Goal: Task Accomplishment & Management: Complete application form

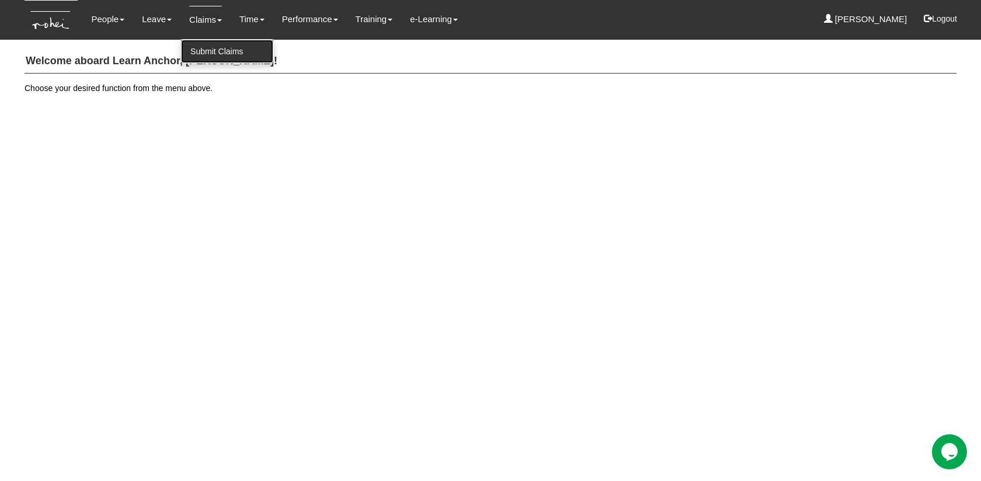
click at [213, 44] on link "Submit Claims" at bounding box center [227, 51] width 92 height 23
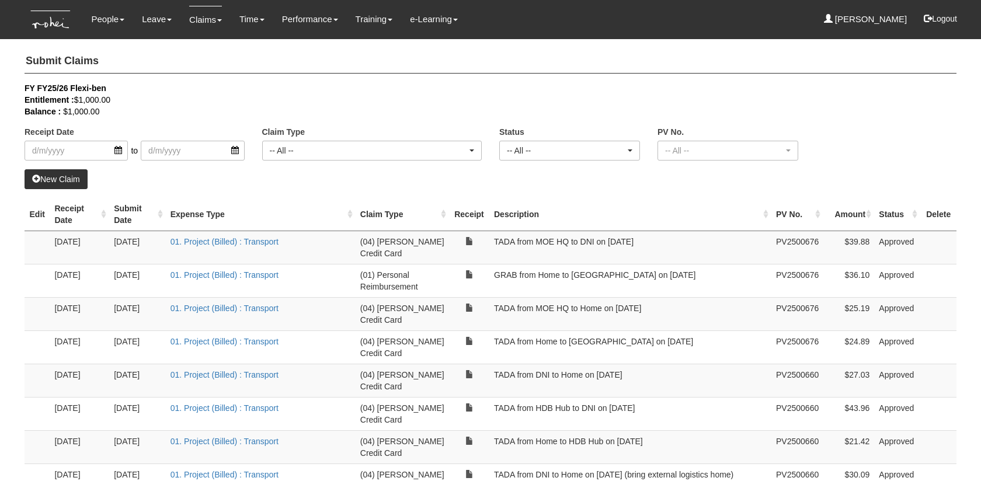
select select "50"
click at [864, 299] on td "$25.19" at bounding box center [848, 313] width 51 height 33
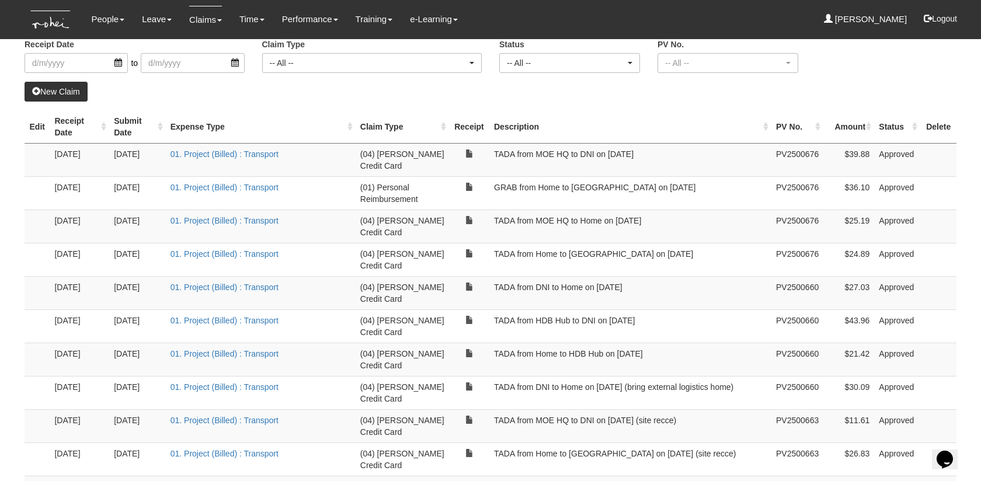
scroll to position [90, 0]
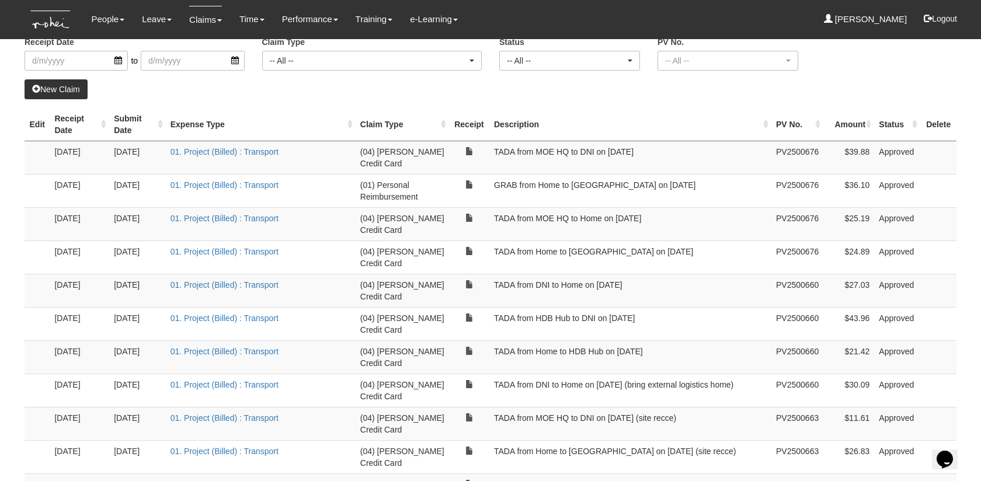
click at [75, 95] on link "New Claim" at bounding box center [56, 89] width 63 height 20
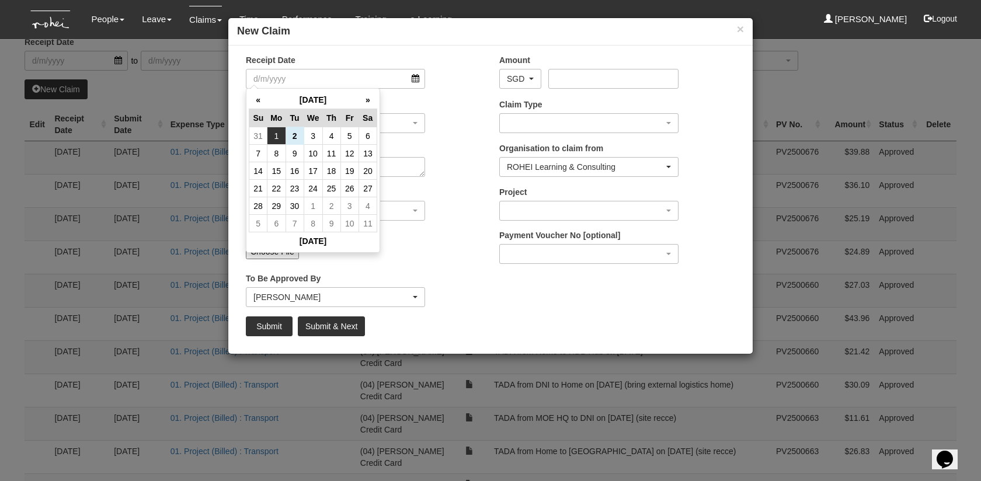
click at [281, 138] on td "1" at bounding box center [276, 136] width 18 height 18
type input "[DATE]"
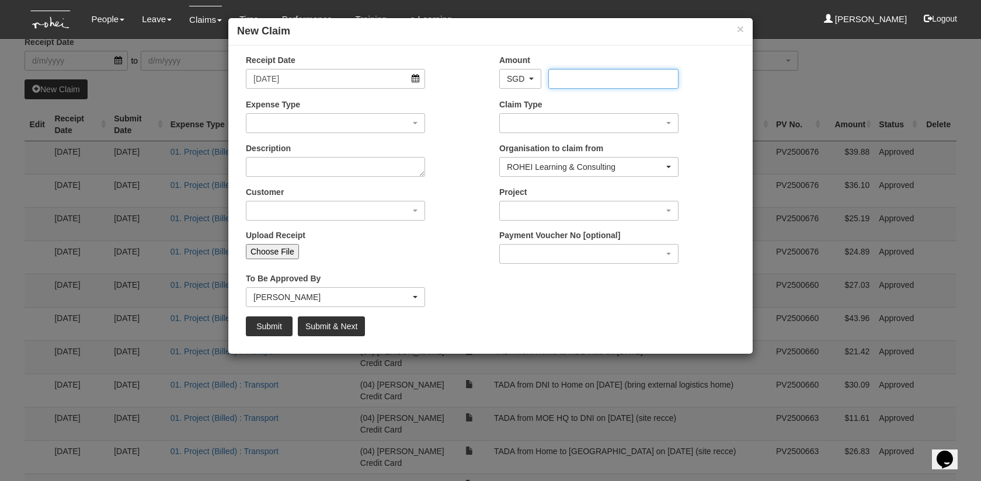
click at [567, 78] on input "Amount" at bounding box center [613, 79] width 130 height 20
type input "25.5"
type input "25.50"
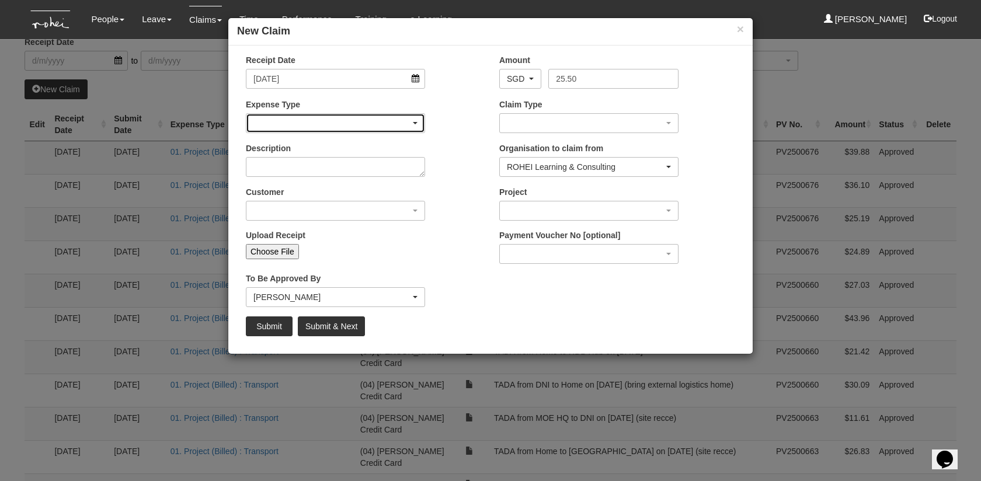
click at [397, 120] on div "button" at bounding box center [335, 123] width 178 height 19
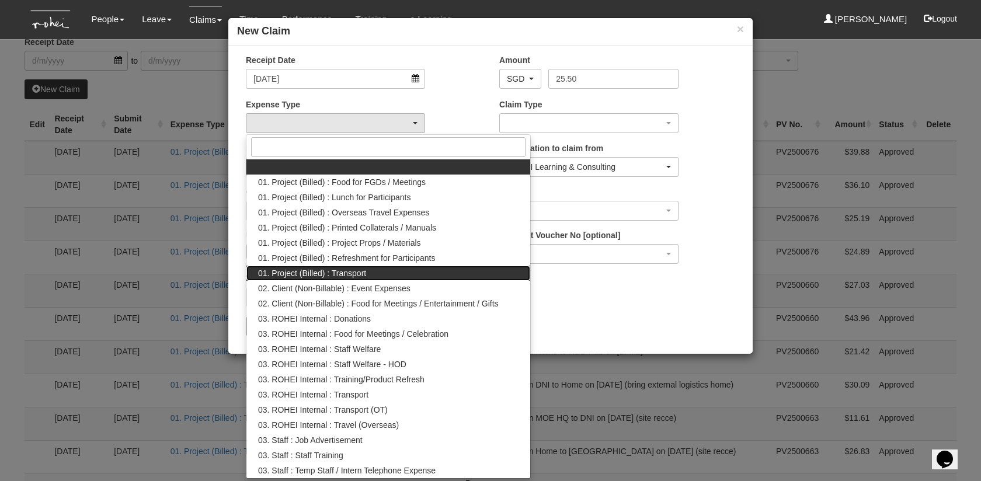
click at [344, 271] on span "01. Project (Billed) : Transport" at bounding box center [312, 273] width 108 height 12
select select "135"
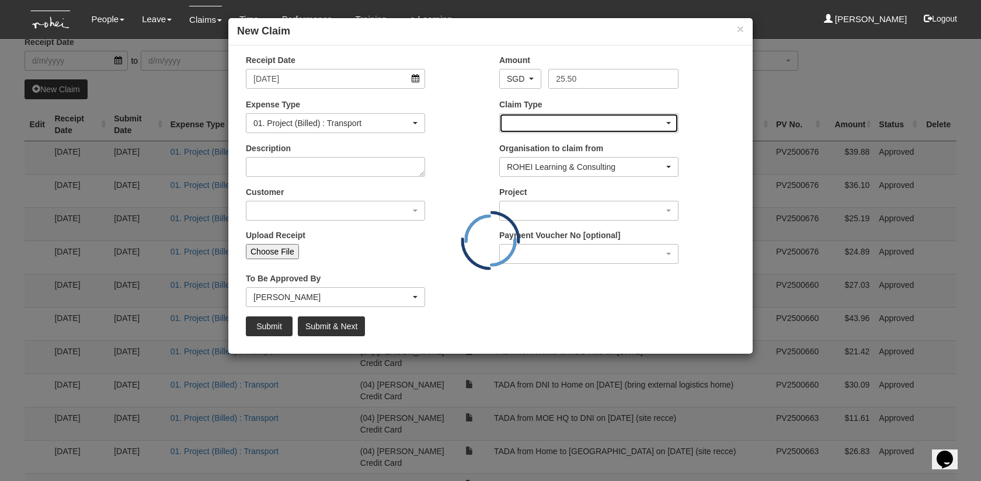
click at [526, 120] on div "button" at bounding box center [589, 123] width 178 height 19
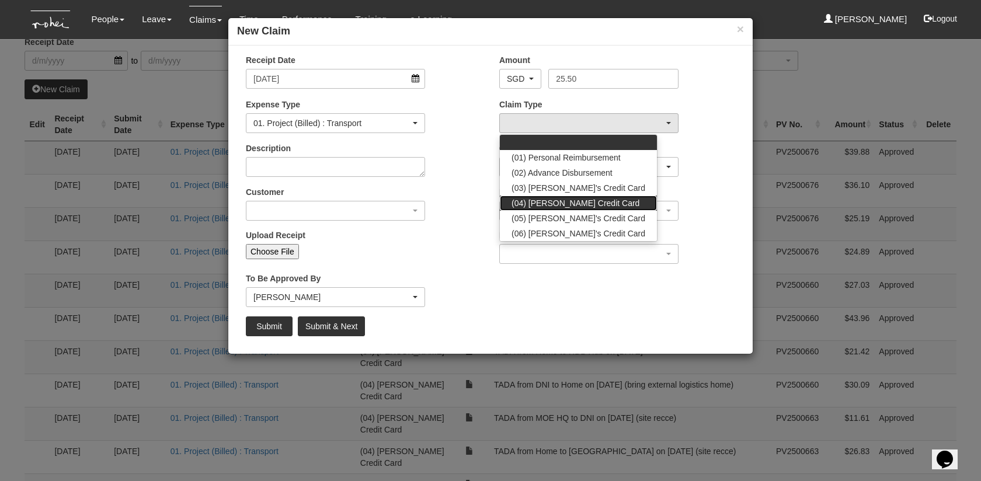
click at [573, 208] on span "(04) [PERSON_NAME] Credit Card" at bounding box center [575, 203] width 128 height 12
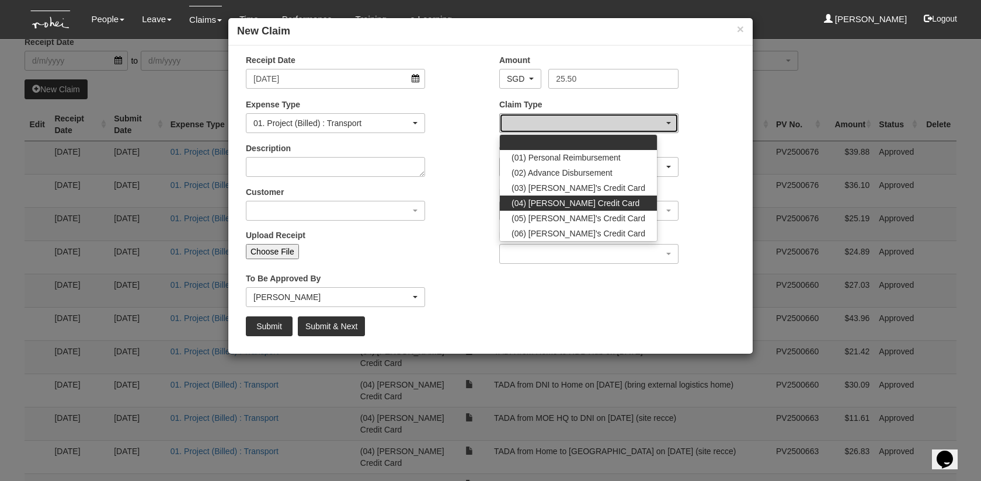
select select "16"
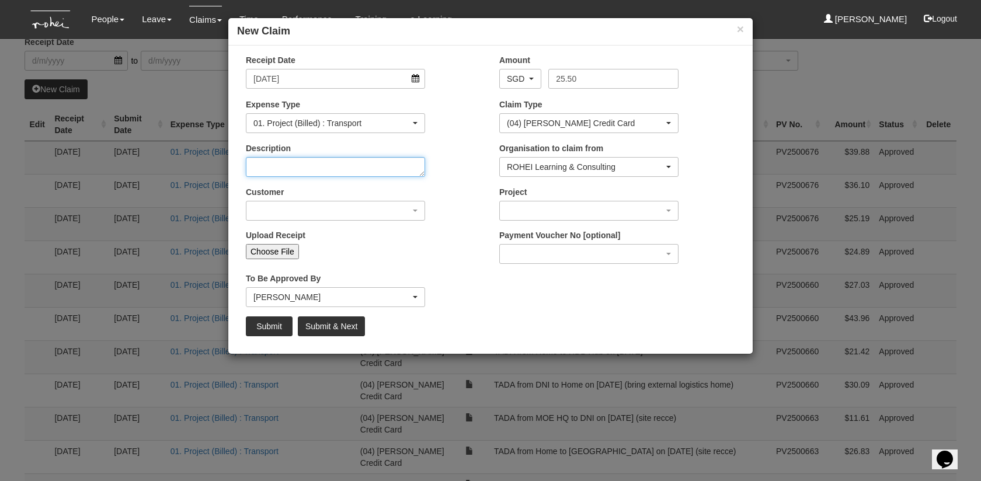
click at [386, 172] on textarea "Description" at bounding box center [335, 167] width 179 height 20
type textarea "TADA from Home to [GEOGRAPHIC_DATA] on [DATE]"
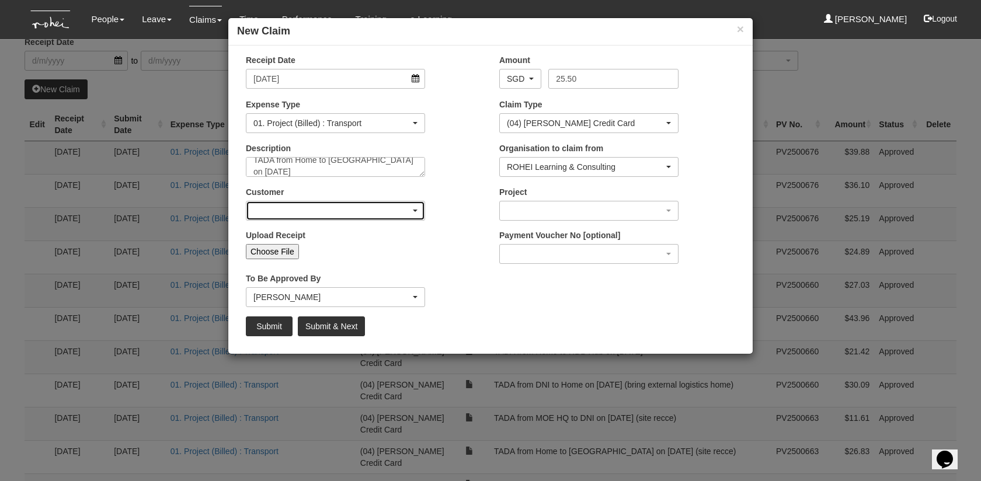
click at [416, 210] on span "button" at bounding box center [415, 211] width 5 height 2
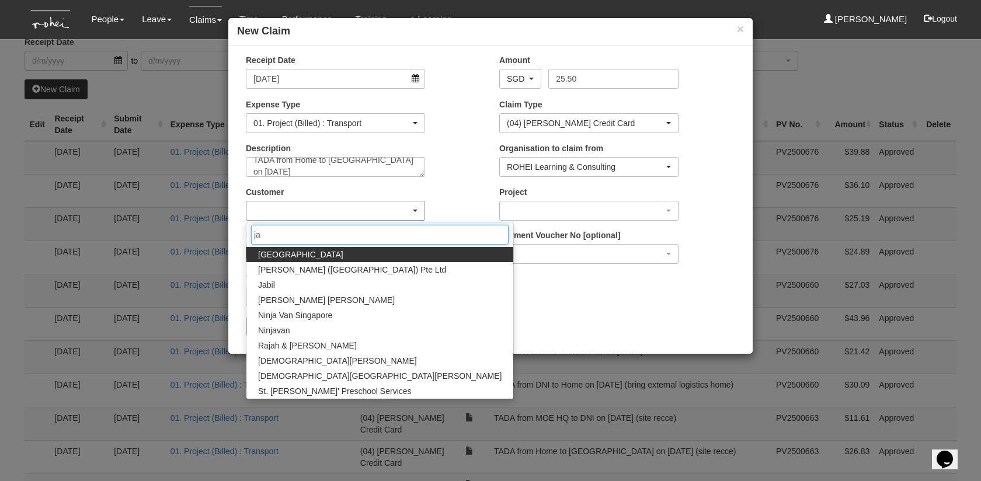
type input "j"
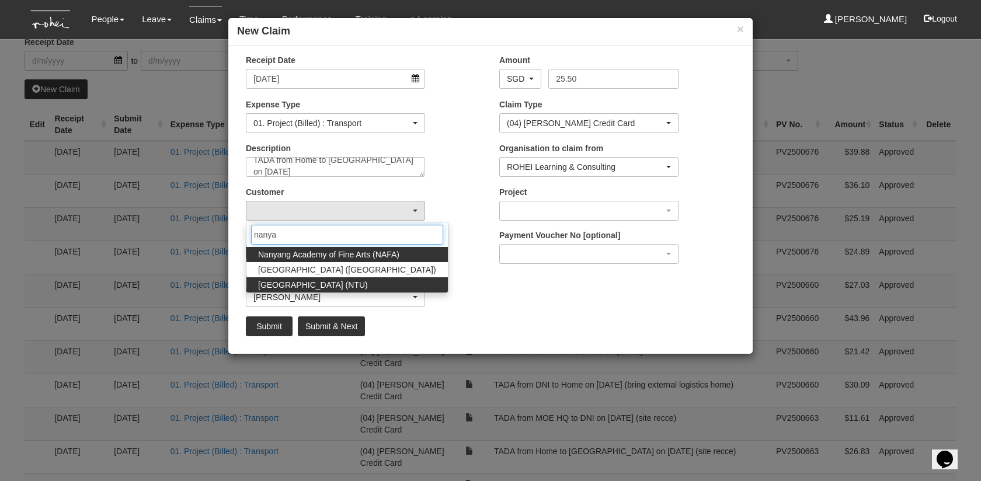
type input "nanya"
click at [368, 282] on span "Nanyang Technological University (NTU)" at bounding box center [313, 285] width 110 height 12
select select "59"
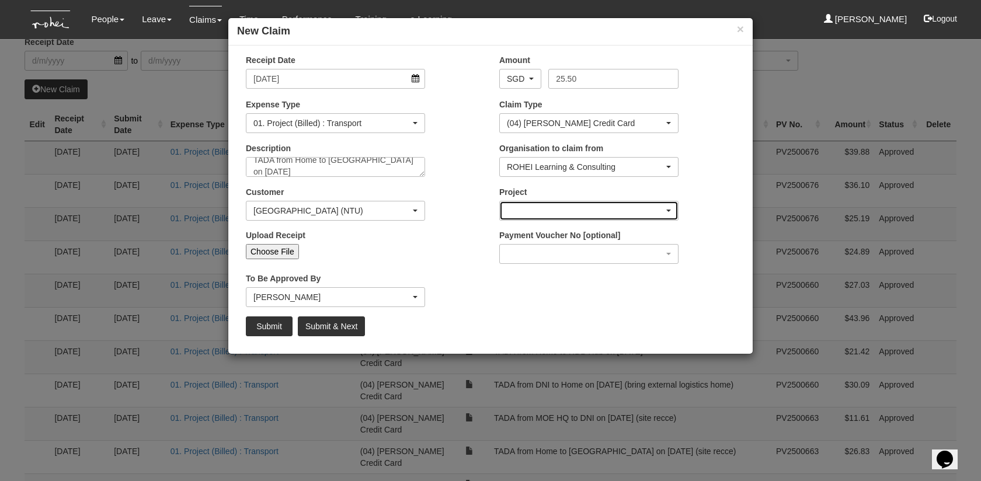
click at [518, 213] on div "button" at bounding box center [589, 210] width 178 height 19
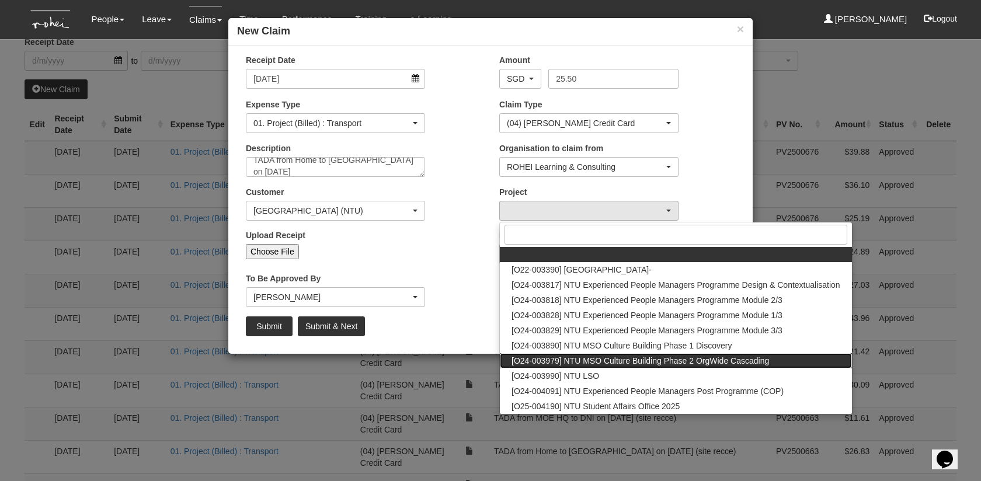
click at [600, 361] on span "[O24-003979] NTU MSO Culture Building Phase 2 OrgWide Cascading" at bounding box center [639, 361] width 257 height 12
select select "2613"
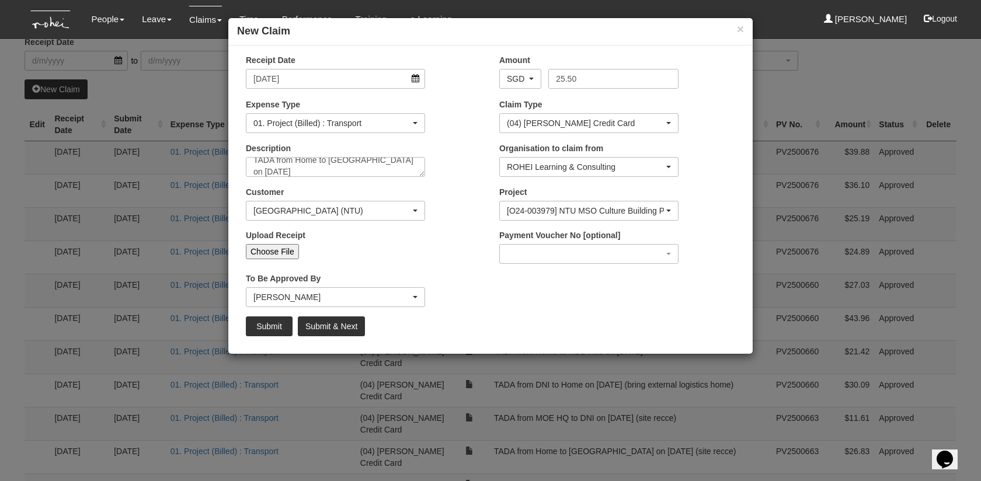
click at [282, 250] on input "Choose File" at bounding box center [272, 251] width 53 height 15
type input "C:\fakepath\01.09.25 NTU (1).png"
type input "Choose Another File"
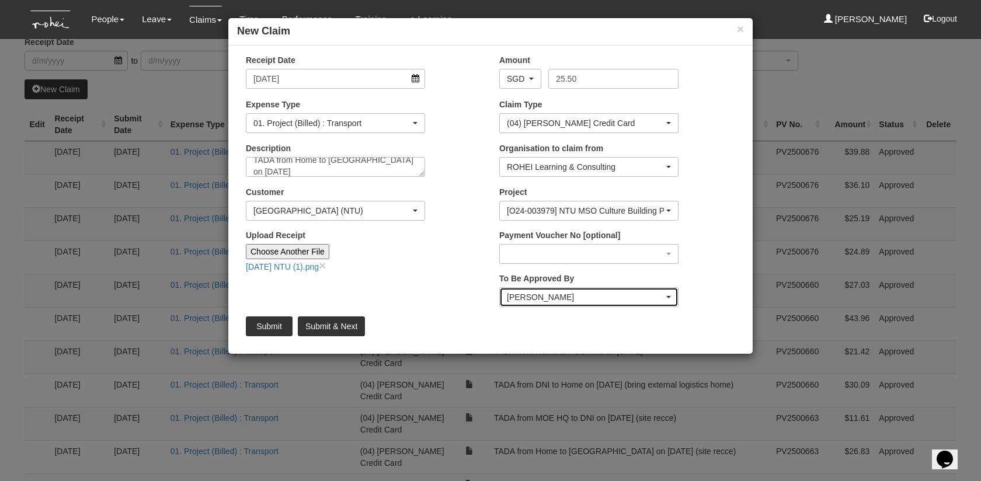
click at [539, 292] on div "Royston Choo" at bounding box center [585, 297] width 157 height 12
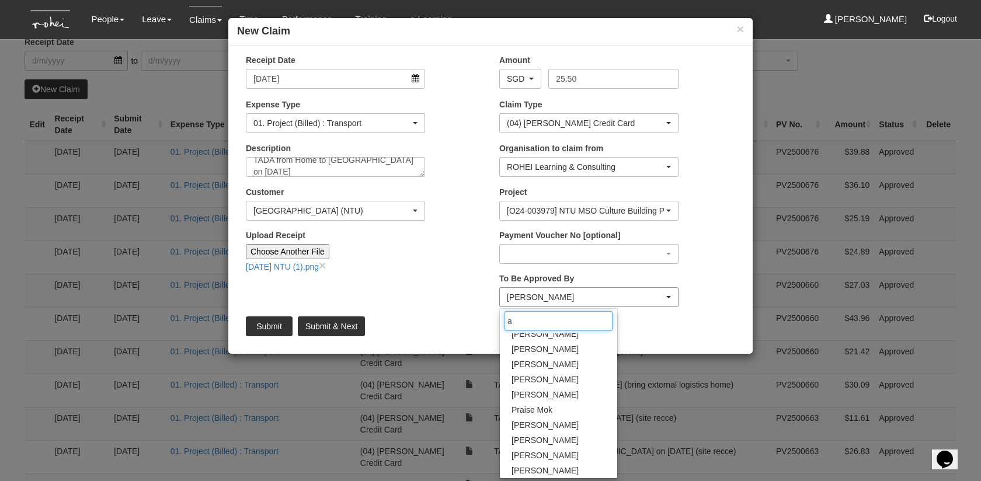
scroll to position [0, 0]
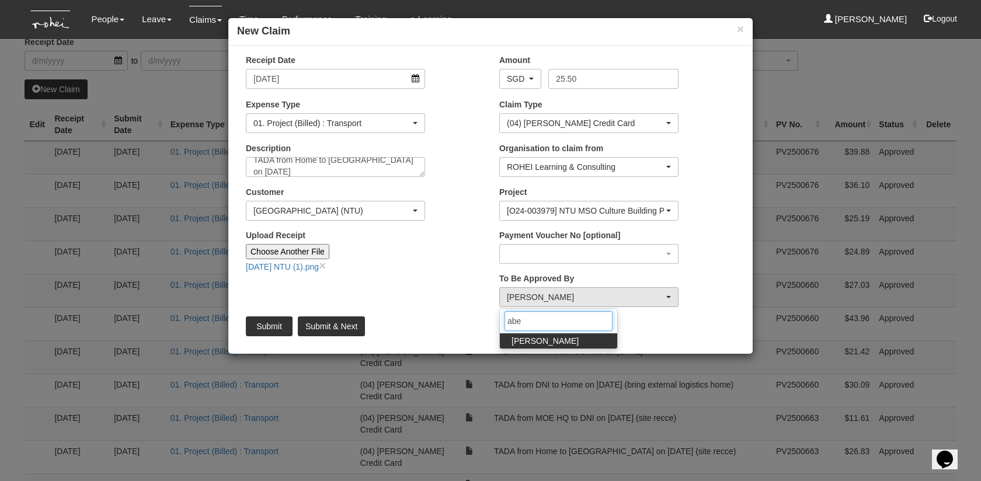
type input "abe"
click at [528, 347] on link "Abel Tan" at bounding box center [558, 340] width 117 height 15
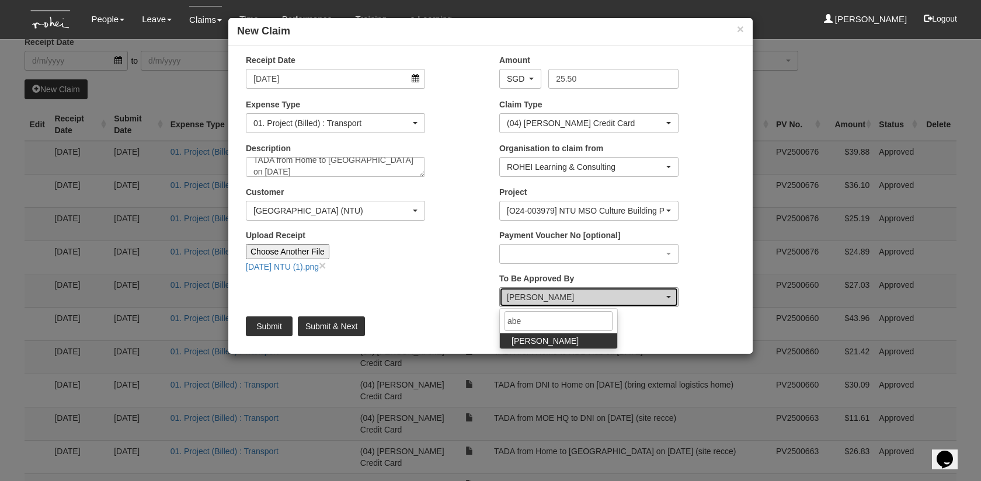
select select "bab5243c-beed-41fc-b362-49a7e6e66dc1"
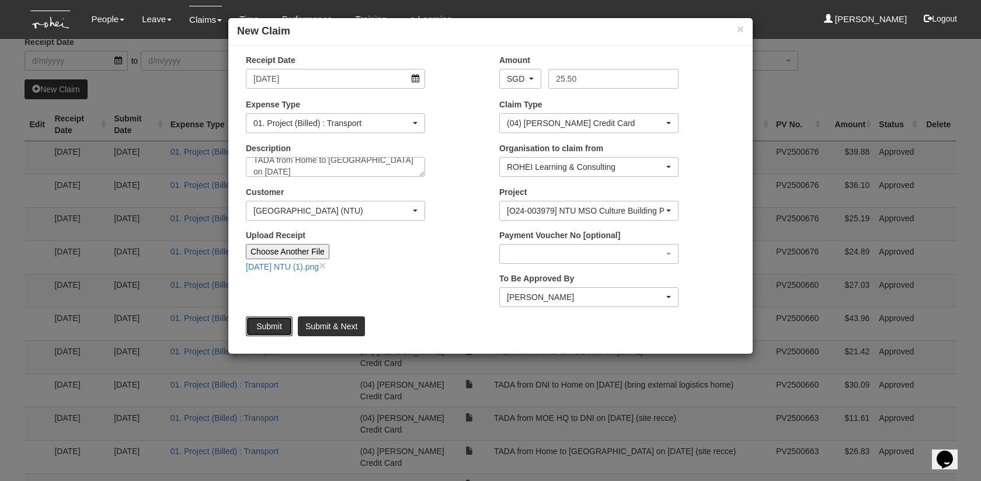
click at [268, 323] on input "Submit" at bounding box center [269, 326] width 47 height 20
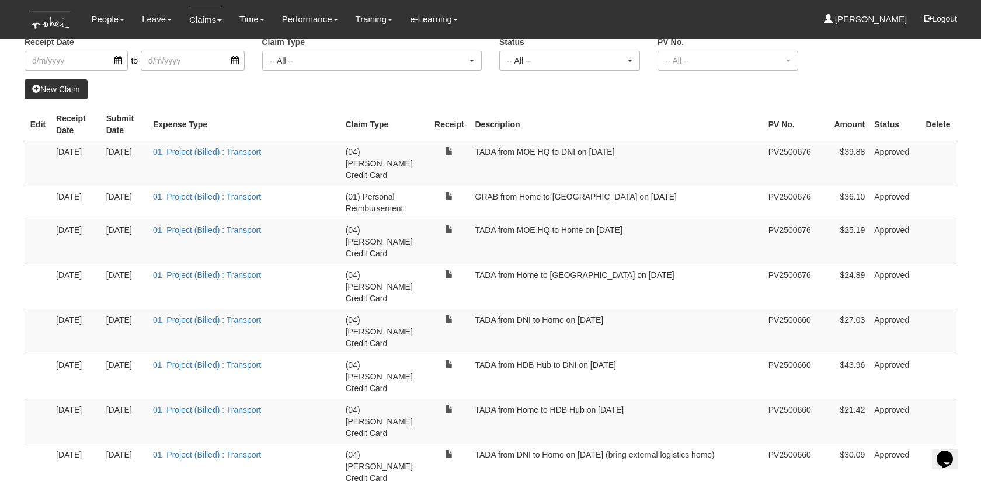
click at [63, 93] on link "New Claim" at bounding box center [56, 89] width 63 height 20
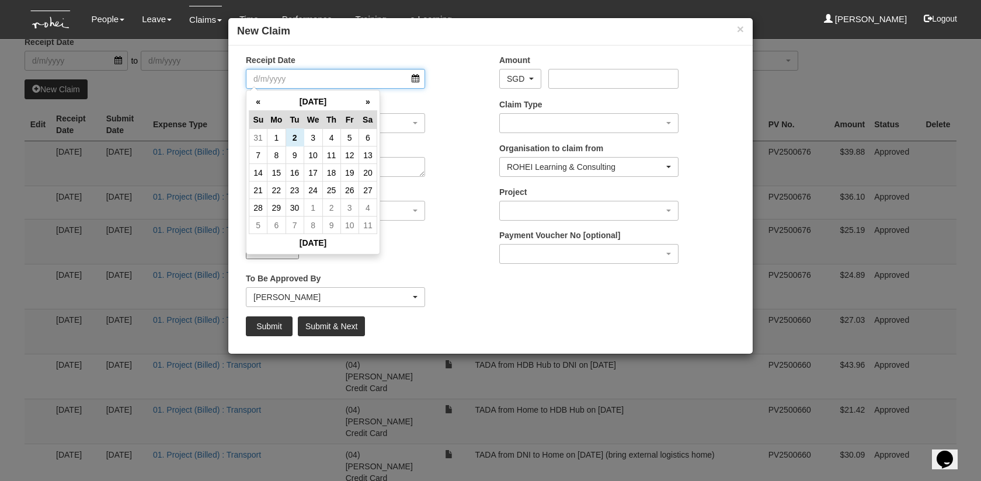
select select "50"
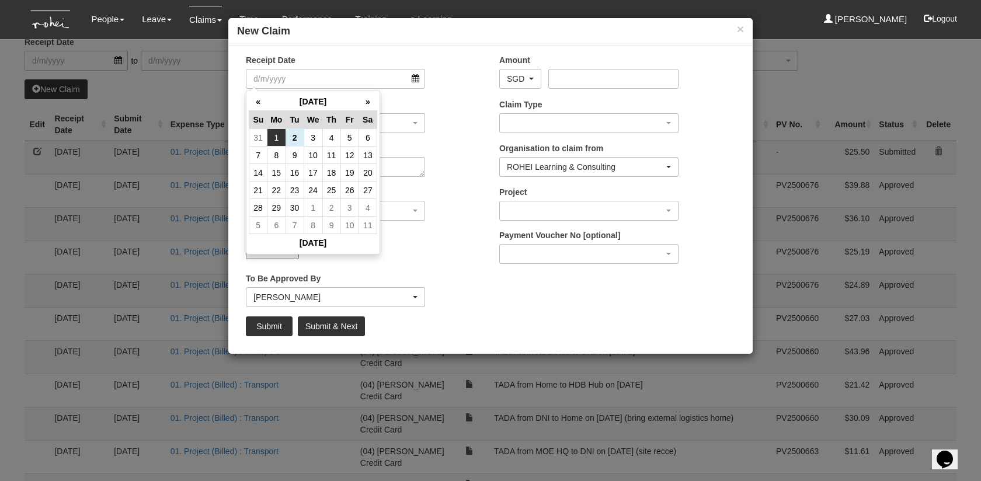
click at [280, 131] on td "1" at bounding box center [276, 138] width 18 height 18
type input "[DATE]"
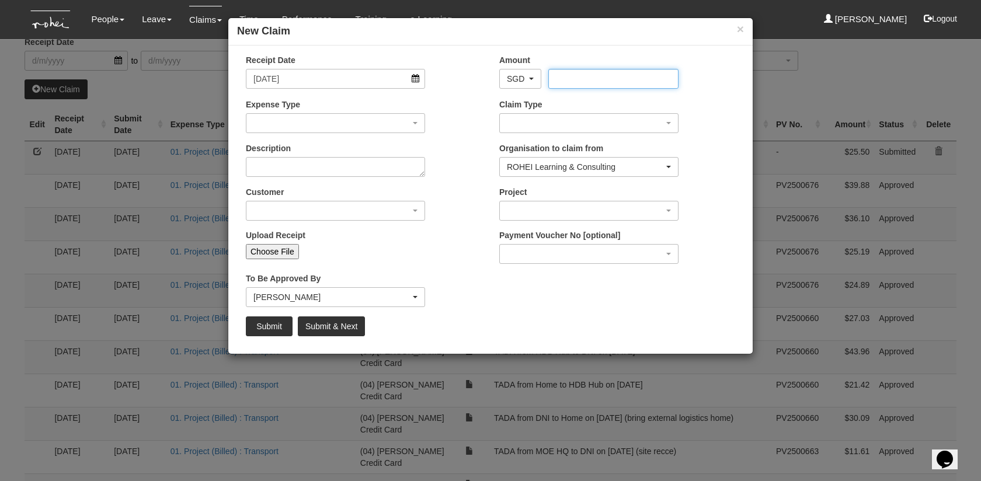
click at [566, 75] on input "Amount" at bounding box center [613, 79] width 130 height 20
type input "21.42"
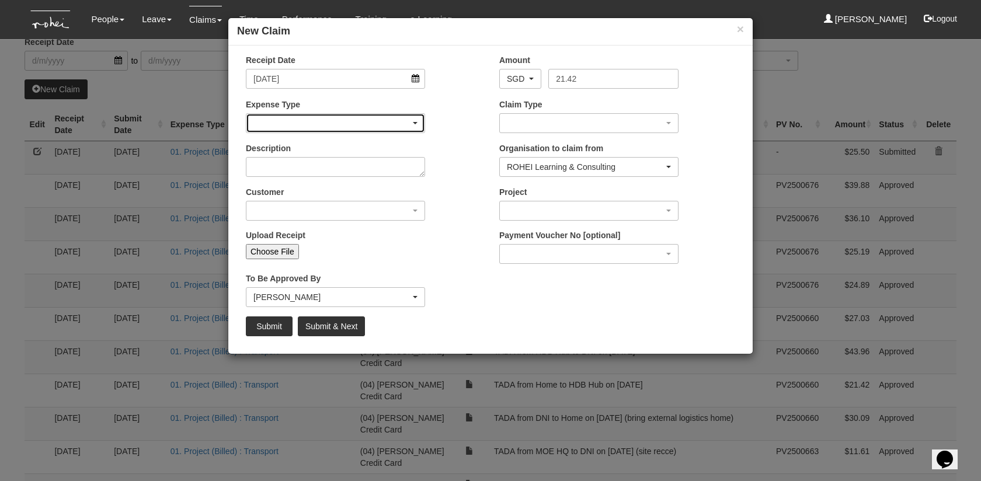
click at [342, 131] on div "button" at bounding box center [335, 123] width 178 height 19
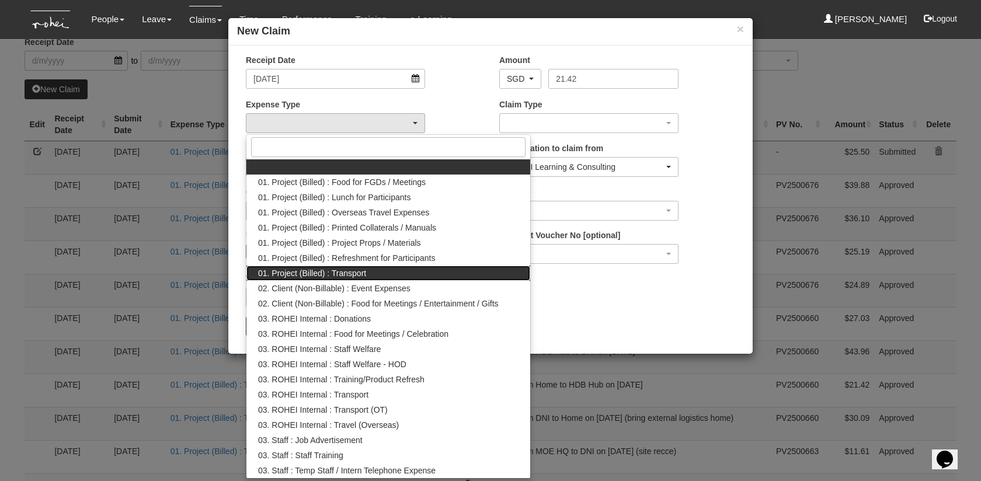
click at [379, 274] on link "01. Project (Billed) : Transport" at bounding box center [388, 273] width 284 height 15
select select "135"
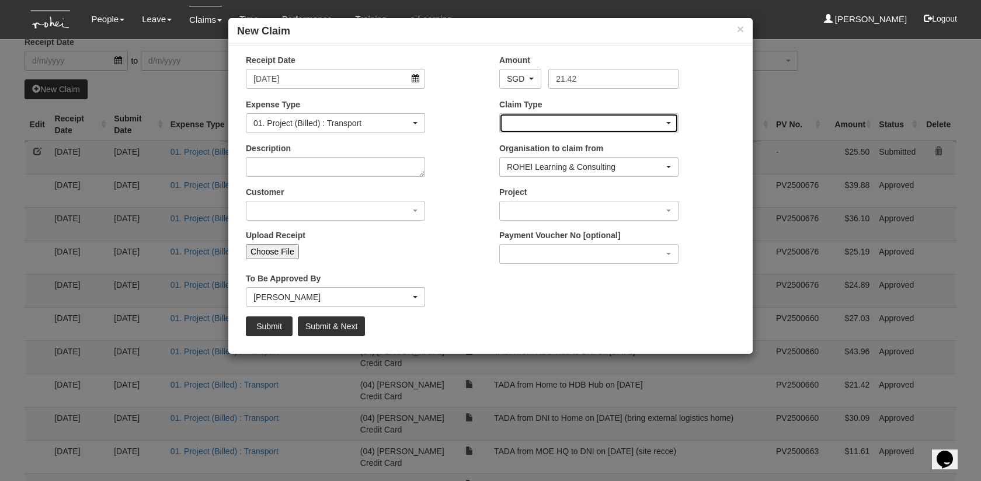
click at [543, 123] on div "button" at bounding box center [589, 123] width 178 height 19
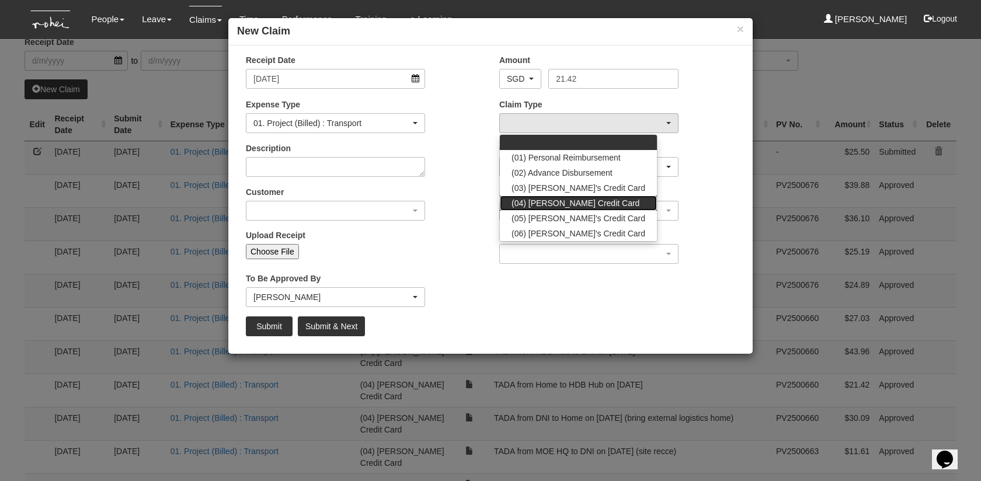
click at [545, 199] on span "(04) [PERSON_NAME] Credit Card" at bounding box center [575, 203] width 128 height 12
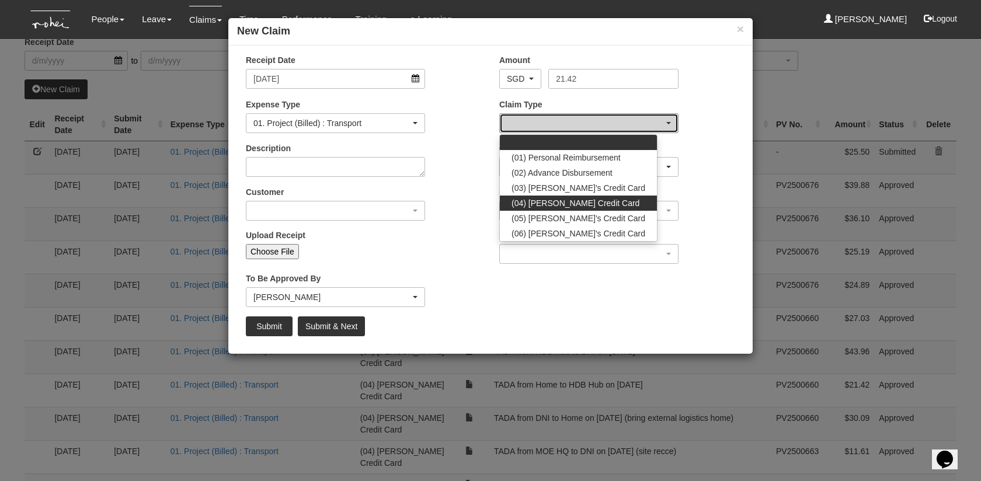
select select "16"
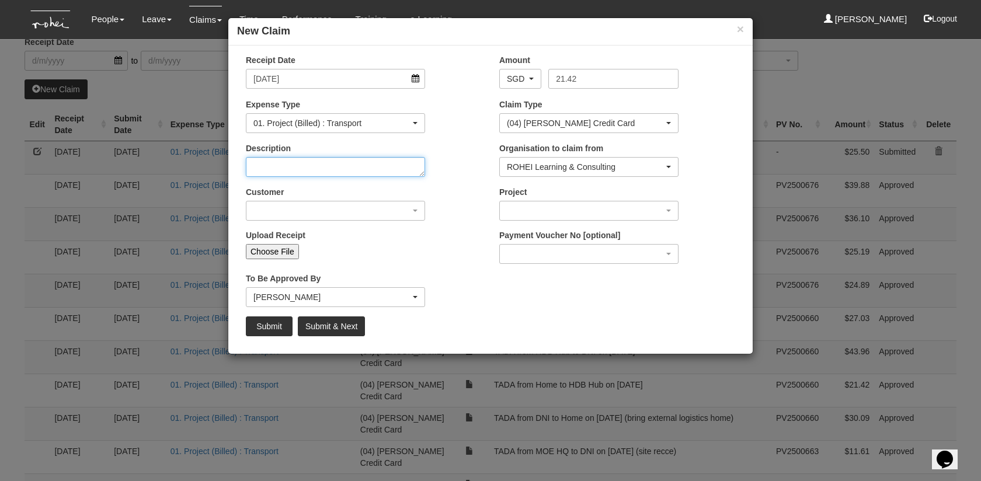
click at [375, 174] on textarea "Description" at bounding box center [335, 167] width 179 height 20
type textarea "t"
type textarea "TADA from [GEOGRAPHIC_DATA] NBS Gaia Building to Home on [DATE]"
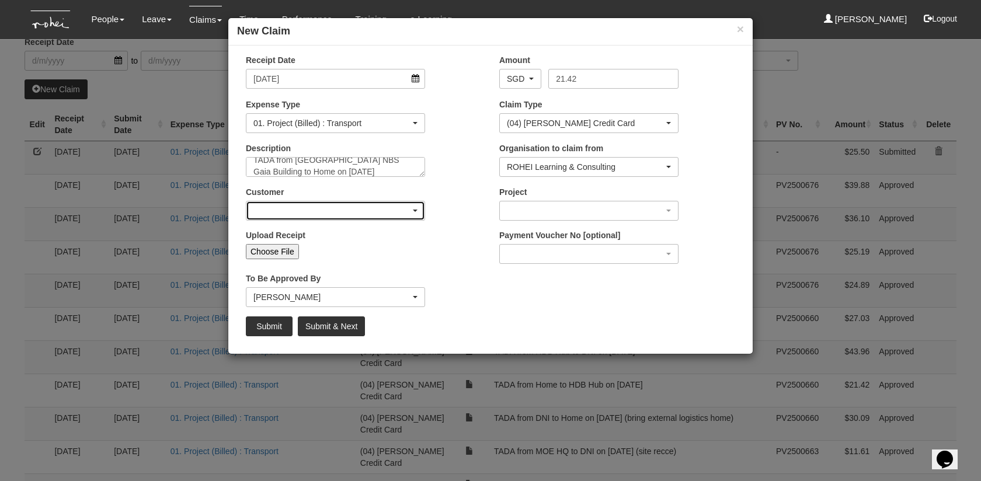
click at [385, 218] on div "button" at bounding box center [335, 210] width 178 height 19
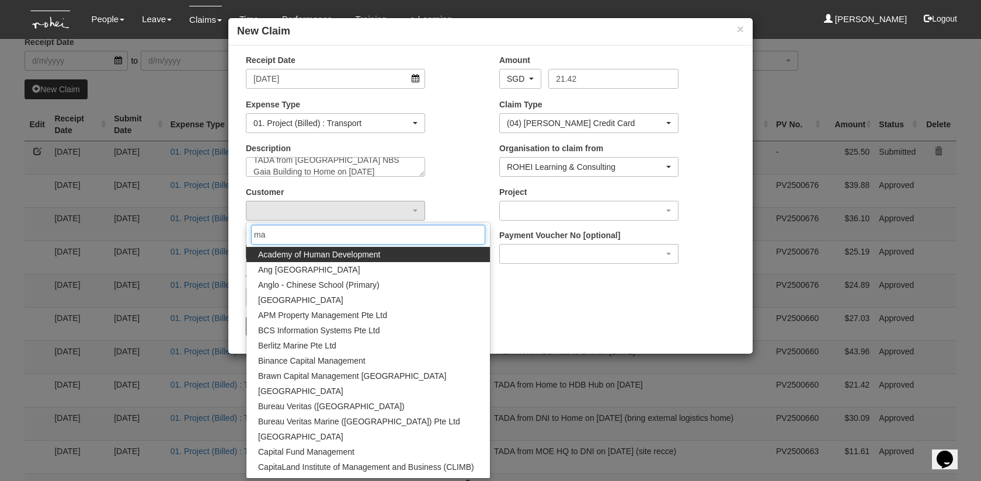
type input "m"
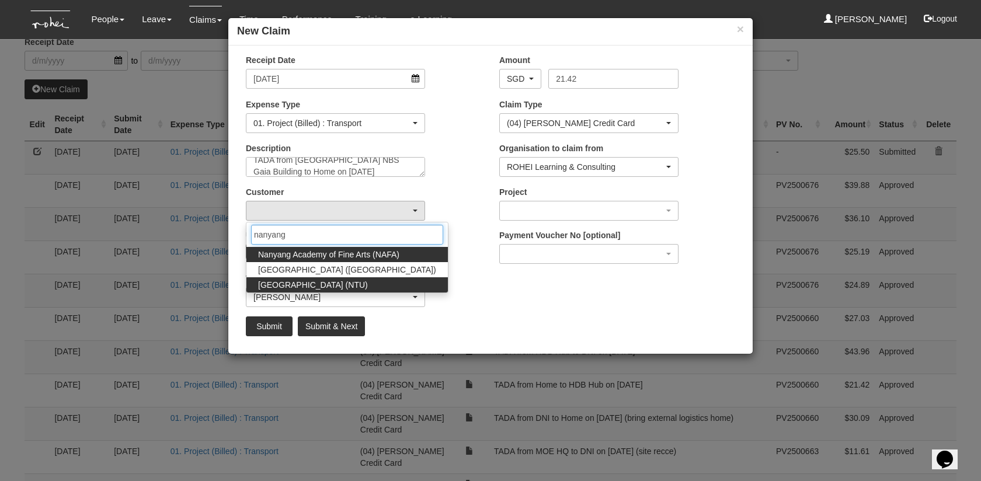
type input "nanyang"
click at [368, 288] on span "Nanyang Technological University (NTU)" at bounding box center [313, 285] width 110 height 12
select select "59"
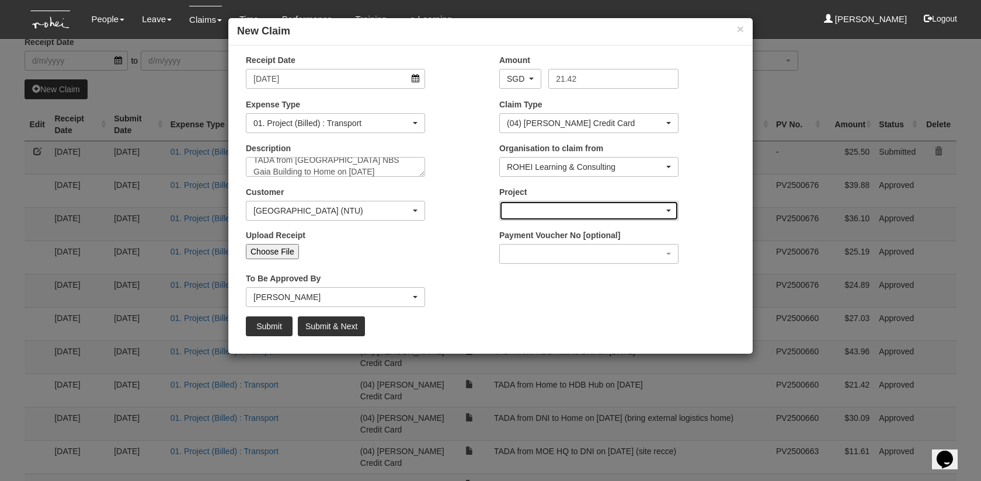
click at [512, 207] on div "button" at bounding box center [589, 210] width 178 height 19
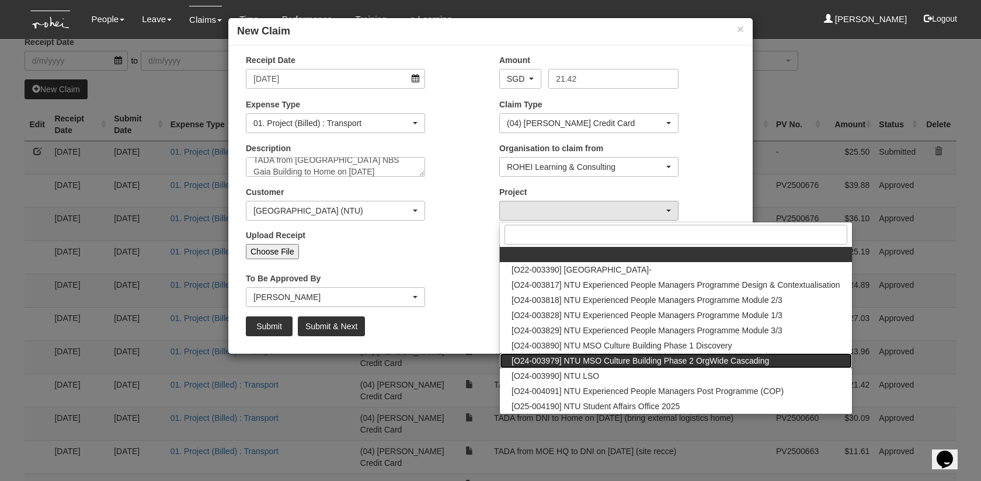
click at [606, 365] on span "[O24-003979] NTU MSO Culture Building Phase 2 OrgWide Cascading" at bounding box center [639, 361] width 257 height 12
select select "2613"
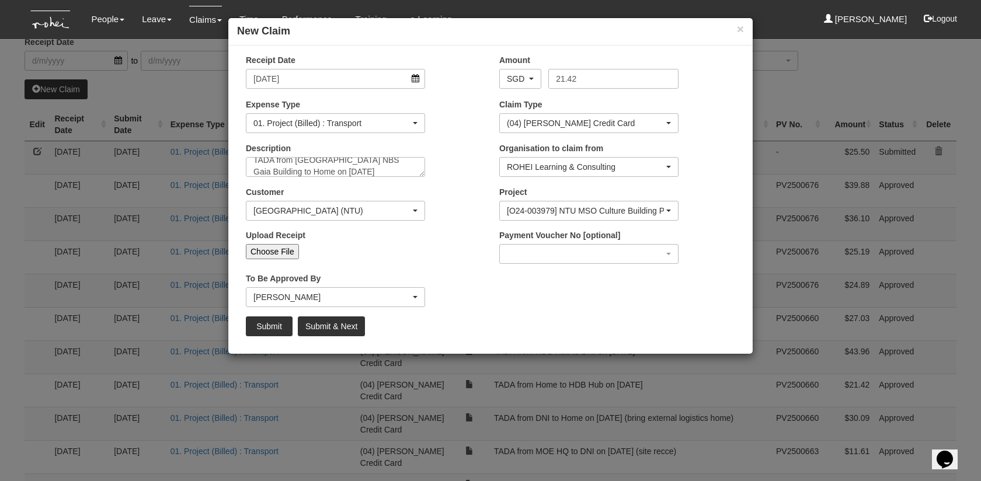
click at [292, 263] on div "Upload Receipt Choose File" at bounding box center [363, 248] width 253 height 39
click at [292, 253] on input "Choose File" at bounding box center [272, 251] width 53 height 15
type input "C:\fakepath\01.09.25 NTU (2).png"
type input "Choose Another File"
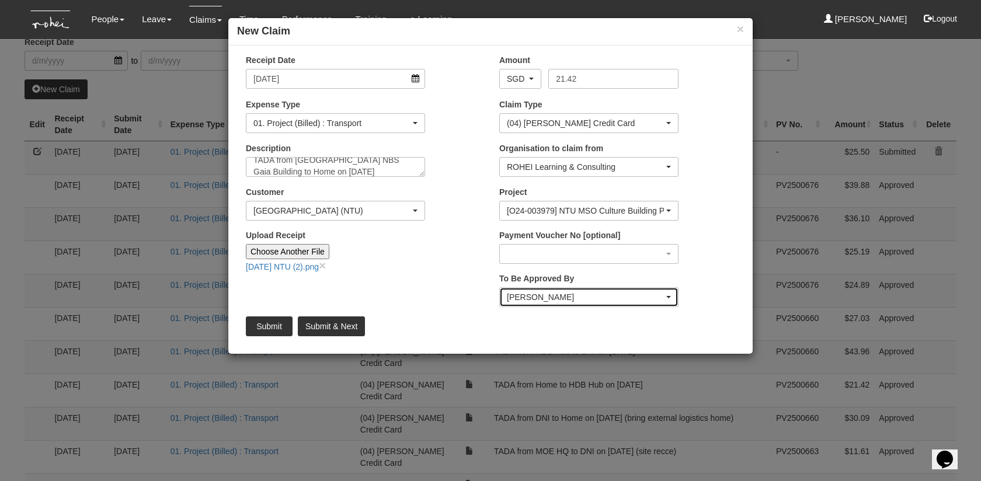
click at [529, 293] on div "Royston Choo" at bounding box center [585, 297] width 157 height 12
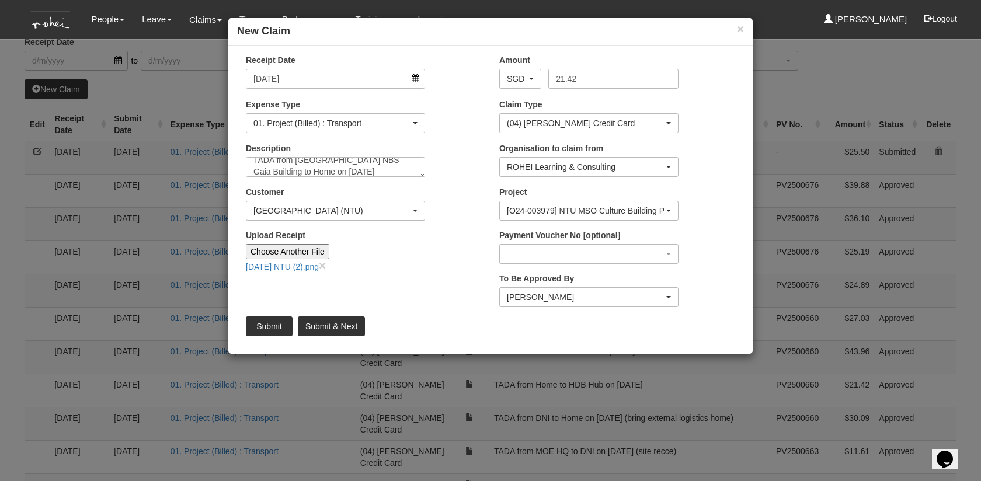
scroll to position [0, 0]
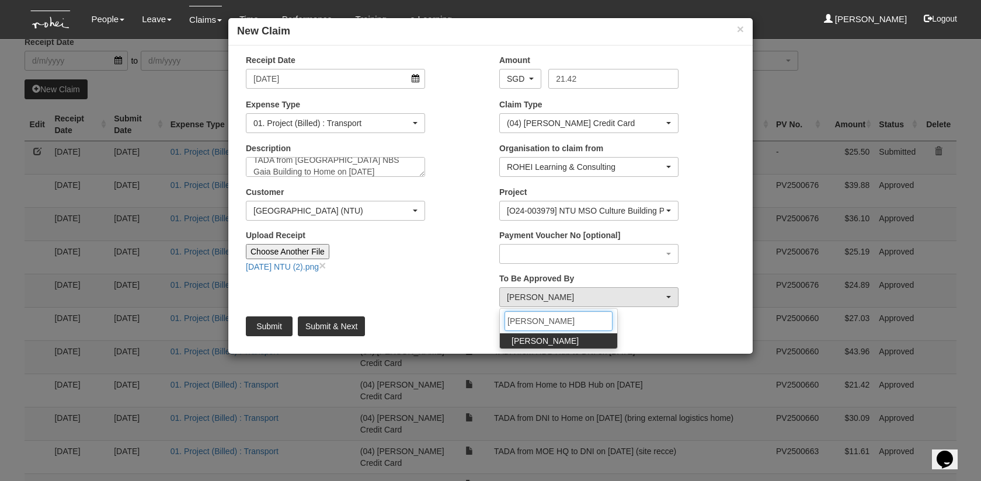
type input "abel"
click at [529, 339] on span "Abel Tan" at bounding box center [544, 341] width 67 height 12
select select "bab5243c-beed-41fc-b362-49a7e6e66dc1"
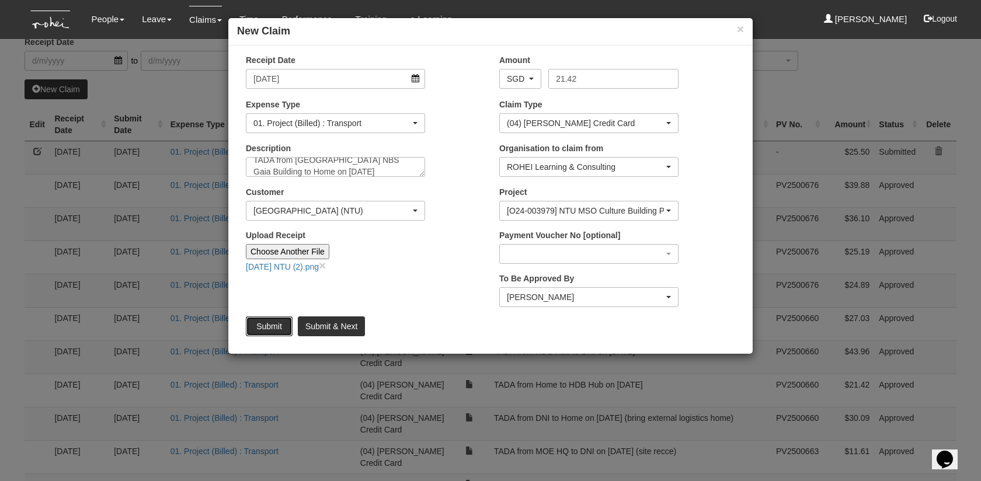
click at [288, 325] on input "Submit" at bounding box center [269, 326] width 47 height 20
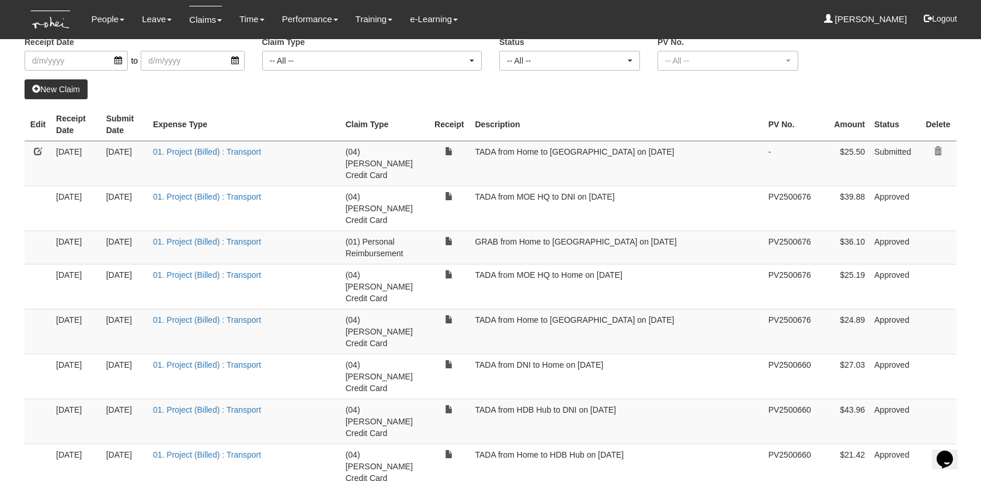
select select "50"
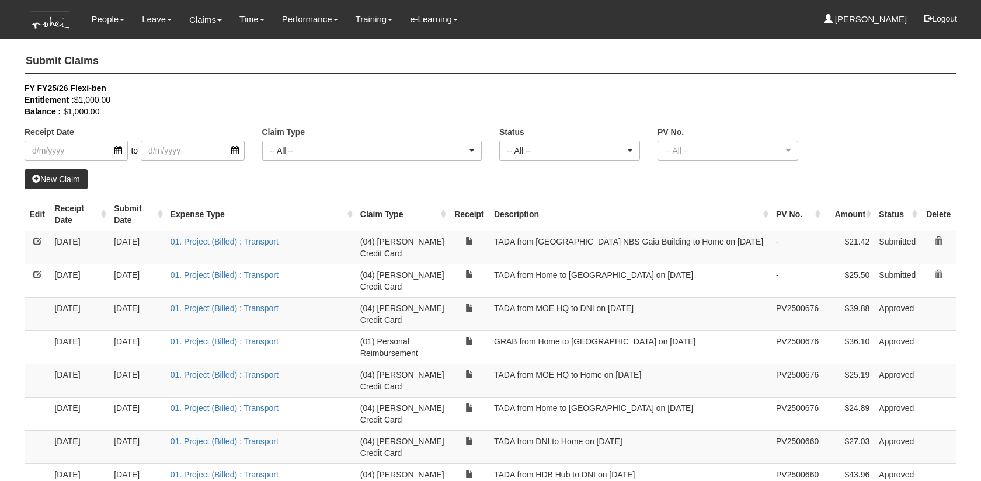
select select "50"
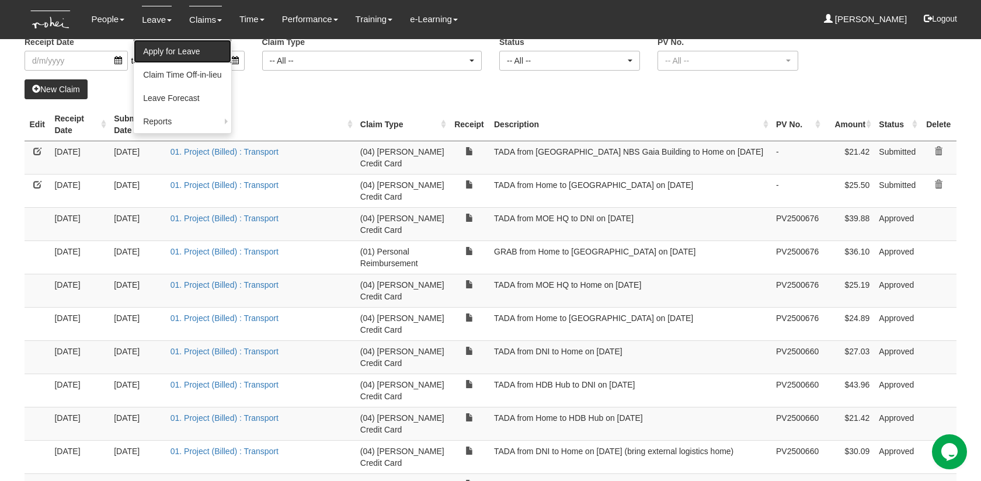
click at [159, 45] on link "Apply for Leave" at bounding box center [182, 51] width 97 height 23
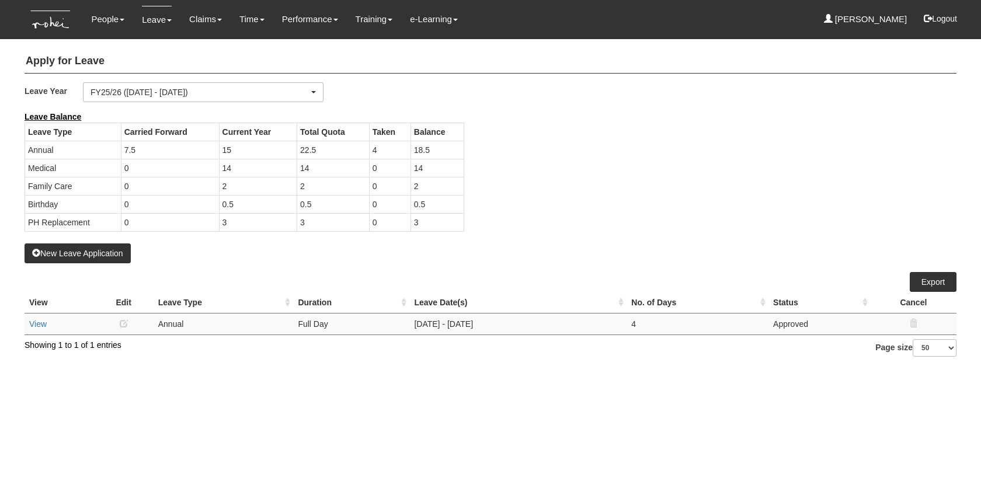
select select "50"
click at [90, 259] on button "New Leave Application" at bounding box center [78, 253] width 106 height 20
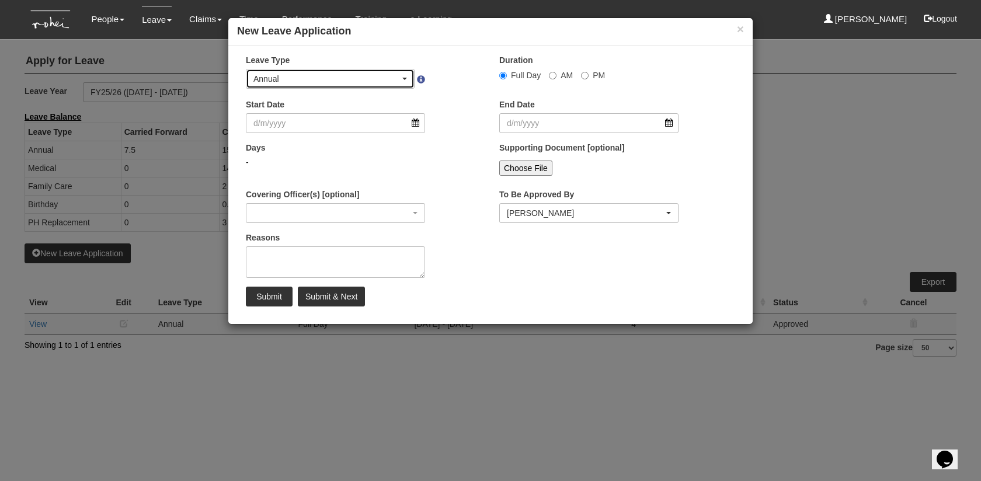
click at [319, 87] on div "Annual" at bounding box center [330, 78] width 168 height 19
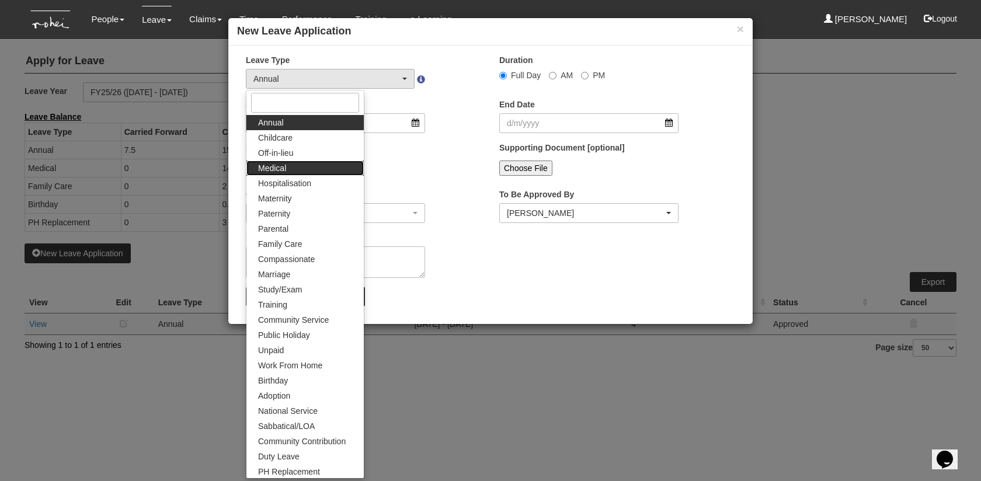
click at [314, 163] on link "Medical" at bounding box center [304, 168] width 117 height 15
select select "4"
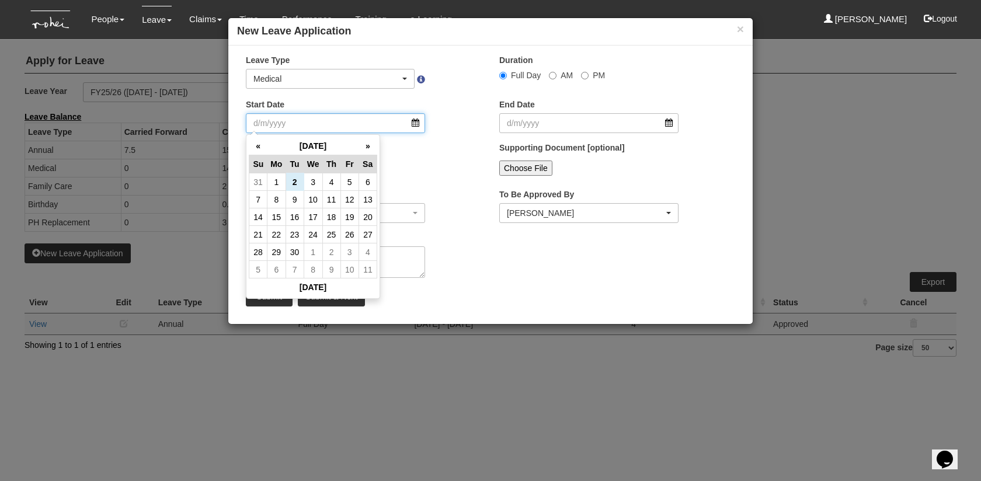
click at [356, 128] on input "Start Date" at bounding box center [335, 123] width 179 height 20
click at [266, 148] on th "«" at bounding box center [258, 146] width 18 height 18
click at [332, 180] on td "31" at bounding box center [331, 182] width 18 height 18
type input "31/7/2025"
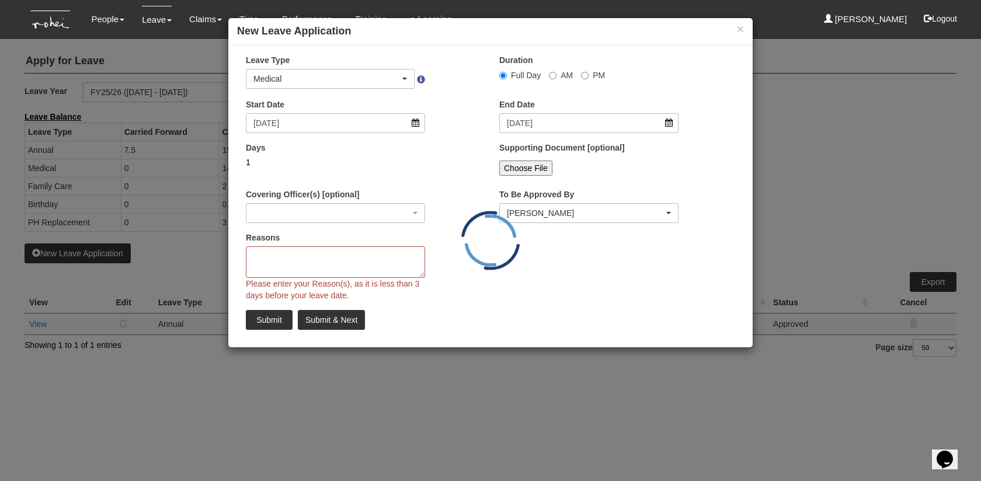
select select
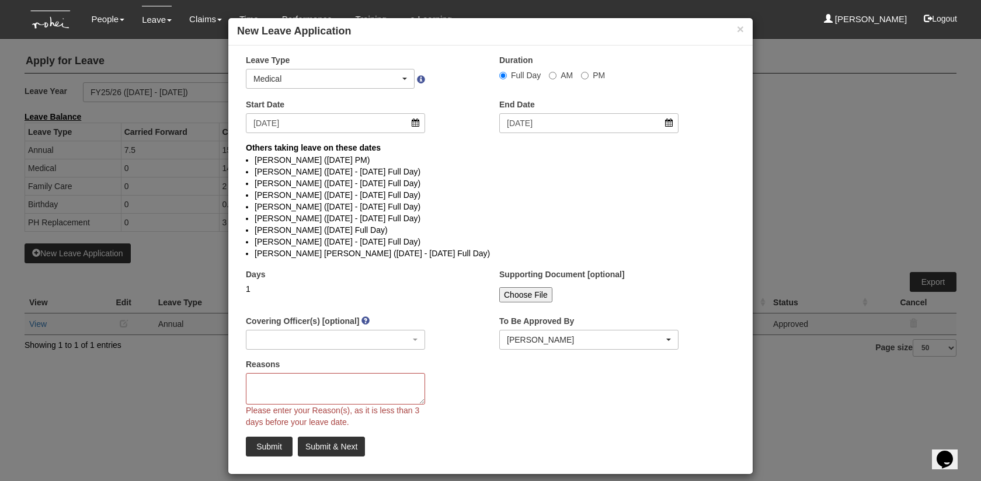
scroll to position [11, 0]
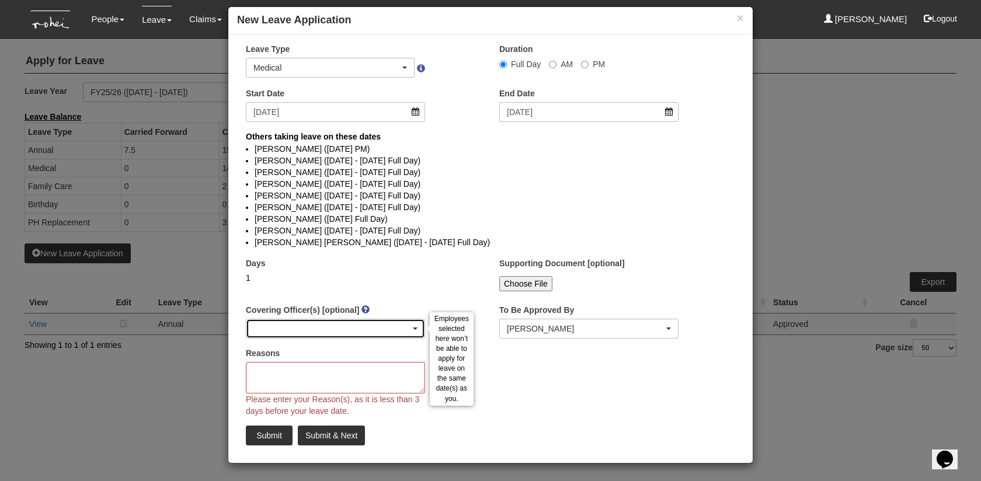
click at [383, 326] on div "button" at bounding box center [335, 328] width 178 height 19
type input "miguel"
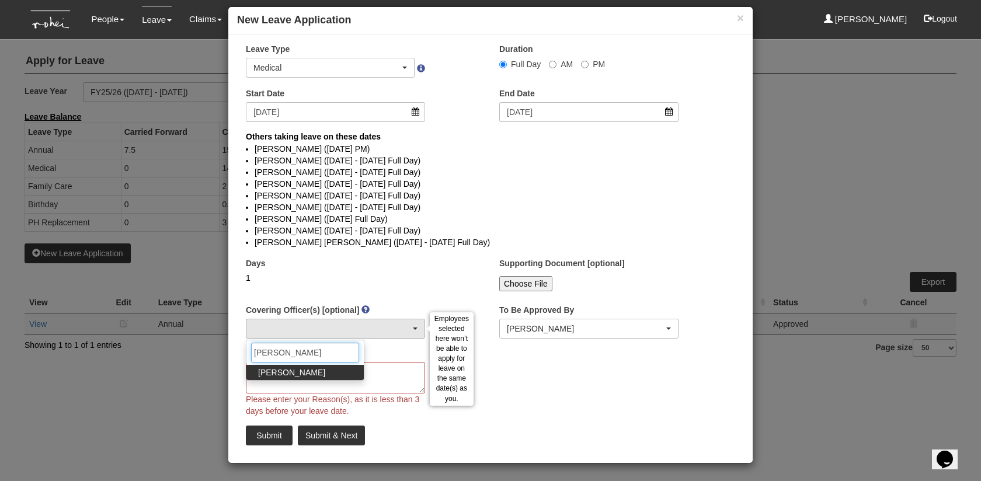
select select "6c7edb49-7ae9-4b9f-b850-86f1e0ad6dd3"
select select
type input "miguel"
click at [331, 368] on link "Miguel Velasquez" at bounding box center [304, 372] width 117 height 15
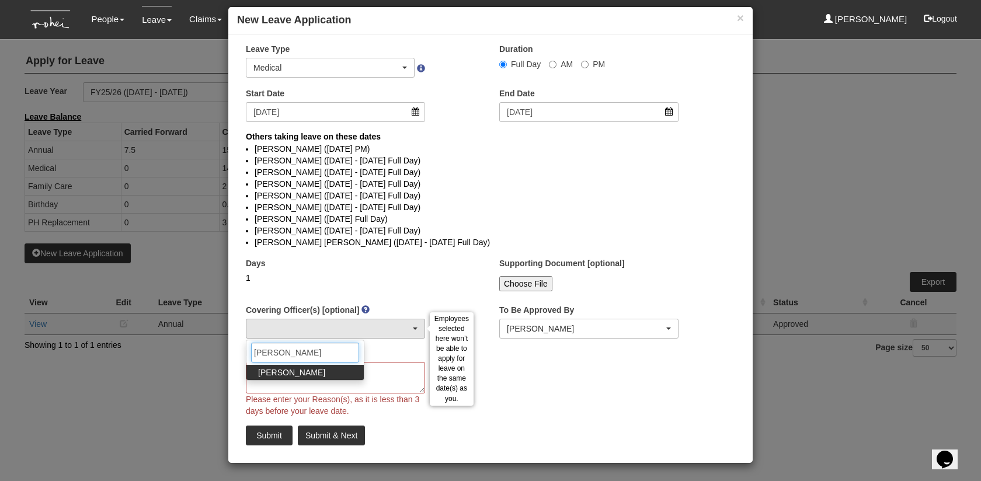
select select "6c7edb49-7ae9-4b9f-b850-86f1e0ad6dd3"
click at [328, 351] on input "miguel" at bounding box center [305, 353] width 108 height 20
click at [302, 373] on span "Rayza Gardon" at bounding box center [291, 373] width 67 height 12
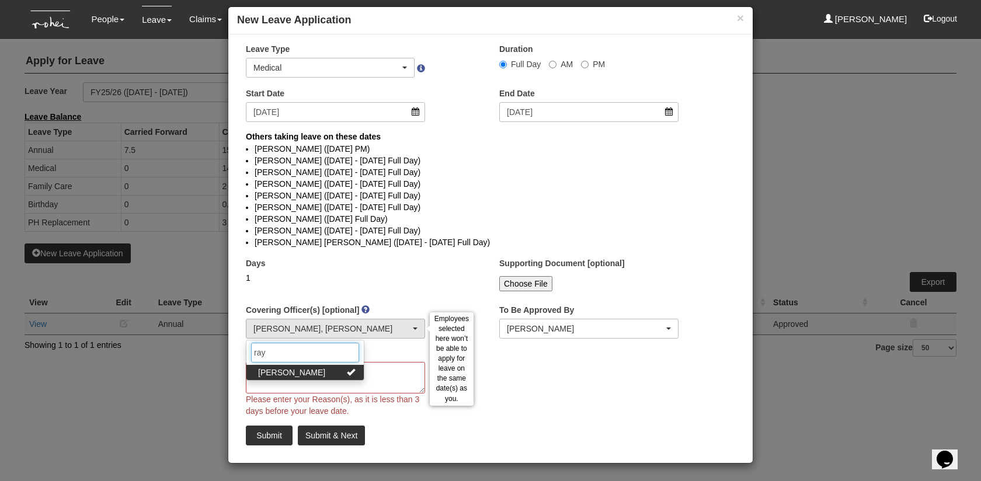
click at [298, 351] on input "ray" at bounding box center [305, 353] width 108 height 20
type input "val"
click at [301, 373] on link "Valerie Chui" at bounding box center [304, 372] width 117 height 15
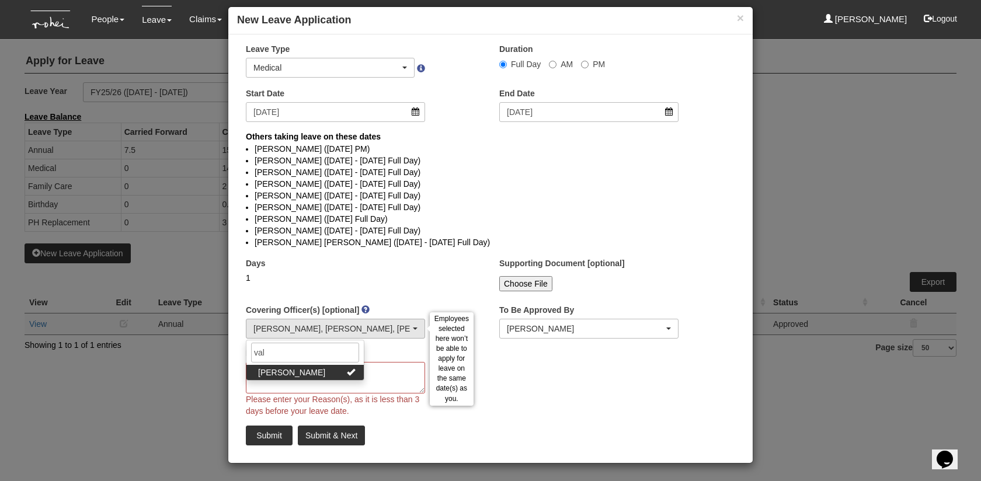
click at [399, 351] on div "Reasons Please enter your Reason(s), as it is less than 3 days before your leav…" at bounding box center [335, 381] width 197 height 69
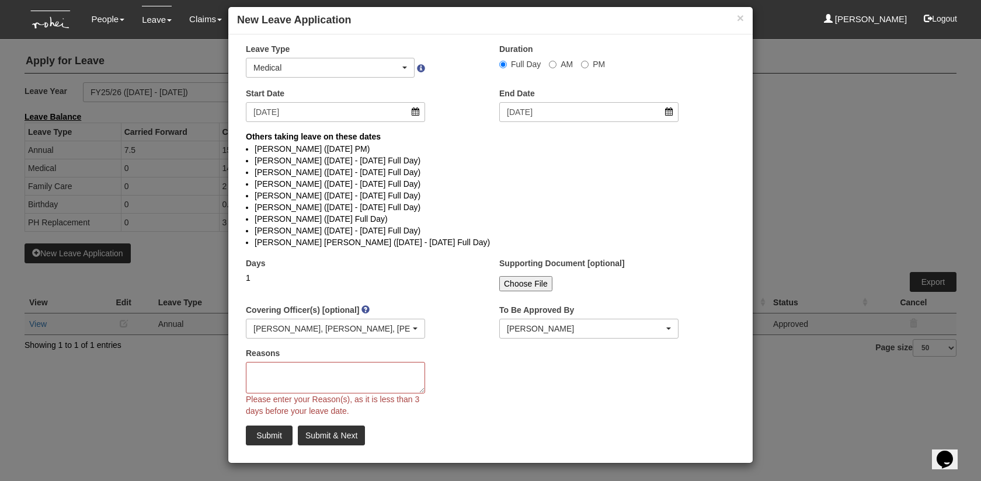
click at [535, 278] on input "Choose File" at bounding box center [525, 283] width 53 height 15
type input "C:\fakepath\28.08.25 MC.png"
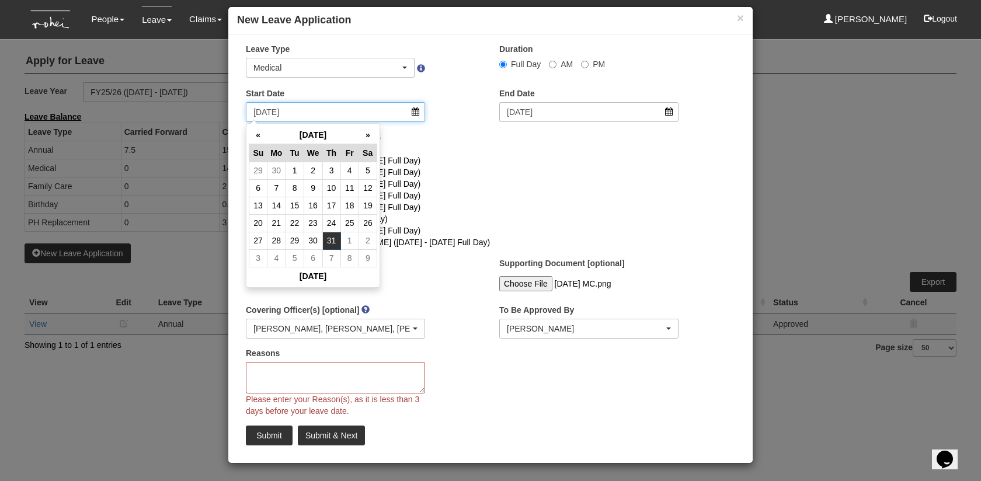
click at [386, 117] on input "31/7/2025" at bounding box center [335, 112] width 179 height 20
click at [365, 131] on th "»" at bounding box center [367, 135] width 18 height 18
click at [333, 238] on td "28" at bounding box center [331, 241] width 18 height 18
type input "28/8/2025"
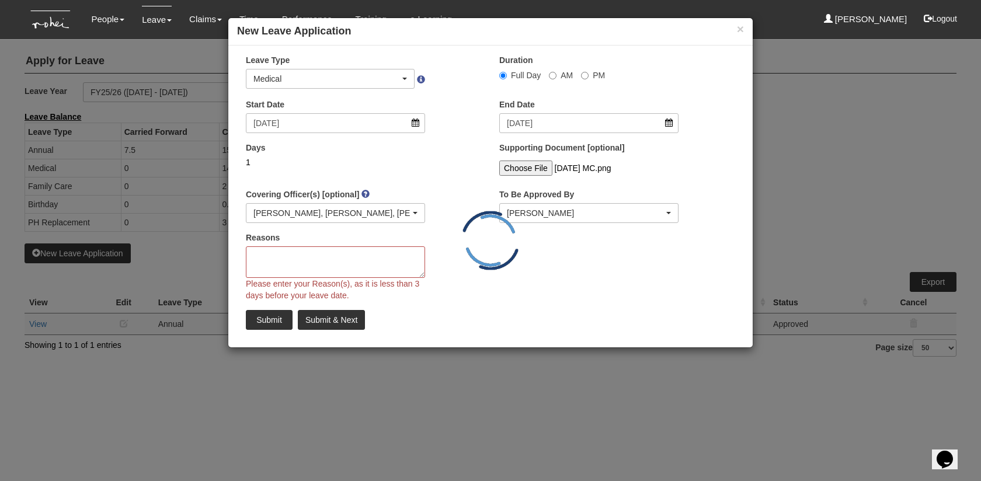
scroll to position [0, 0]
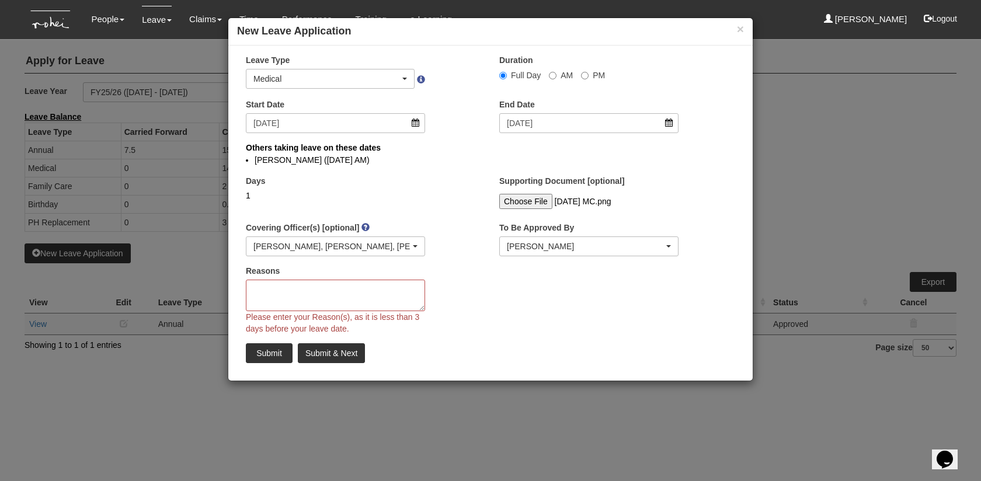
select select "6c7edb49-7ae9-4b9f-b850-86f1e0ad6dd3"
click at [352, 288] on textarea "Reasons" at bounding box center [335, 296] width 179 height 32
click at [418, 75] on span at bounding box center [421, 82] width 8 height 14
click at [378, 302] on textarea "Reasons" at bounding box center [335, 296] width 179 height 32
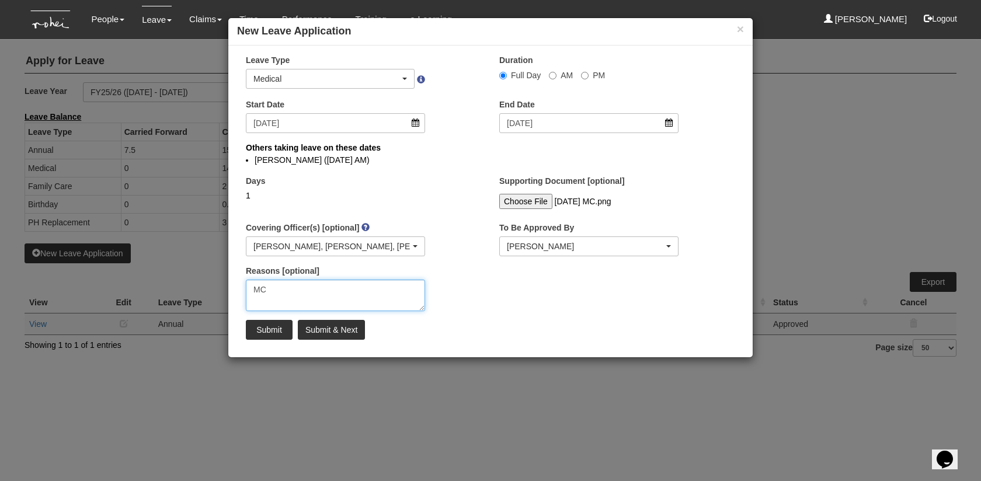
type textarea "MC"
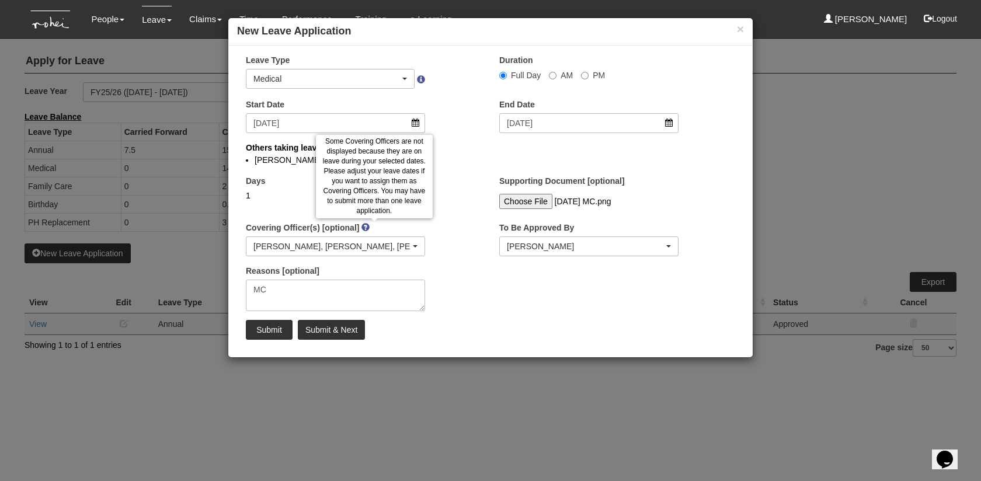
click at [369, 226] on icon at bounding box center [365, 227] width 8 height 8
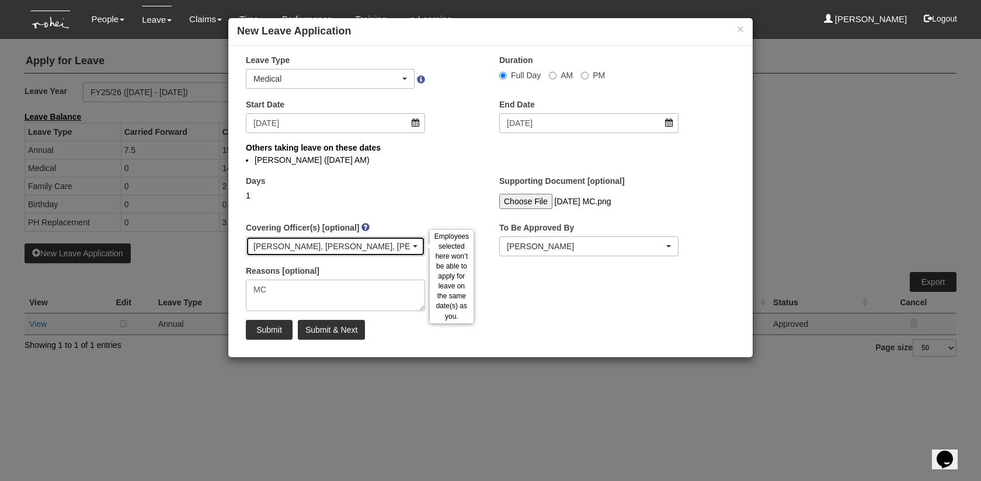
click at [374, 243] on div "Miguel Velasquez, Rayza Gardon, Valerie Chui" at bounding box center [331, 246] width 157 height 12
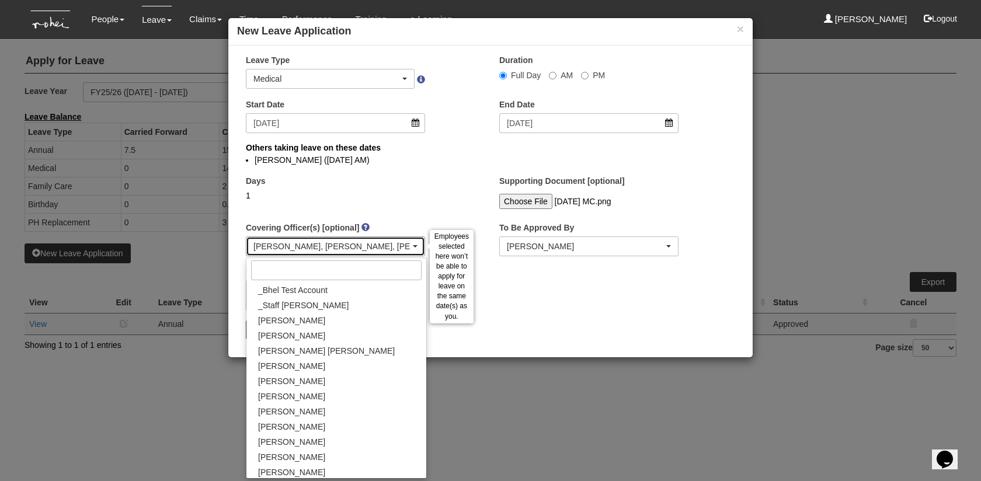
click at [350, 239] on div "Miguel Velasquez, Rayza Gardon, Valerie Chui" at bounding box center [335, 246] width 178 height 19
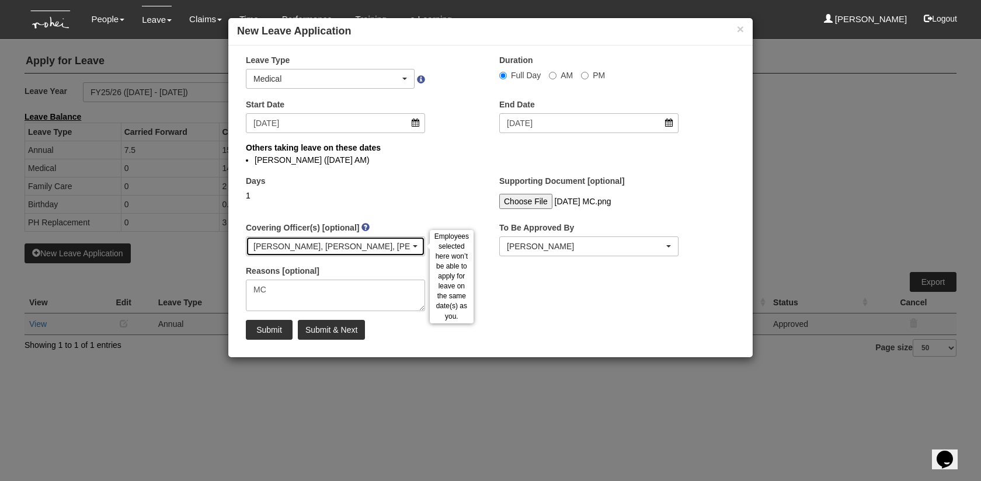
click at [358, 246] on div "Miguel Velasquez, Rayza Gardon, Valerie Chui" at bounding box center [331, 246] width 157 height 12
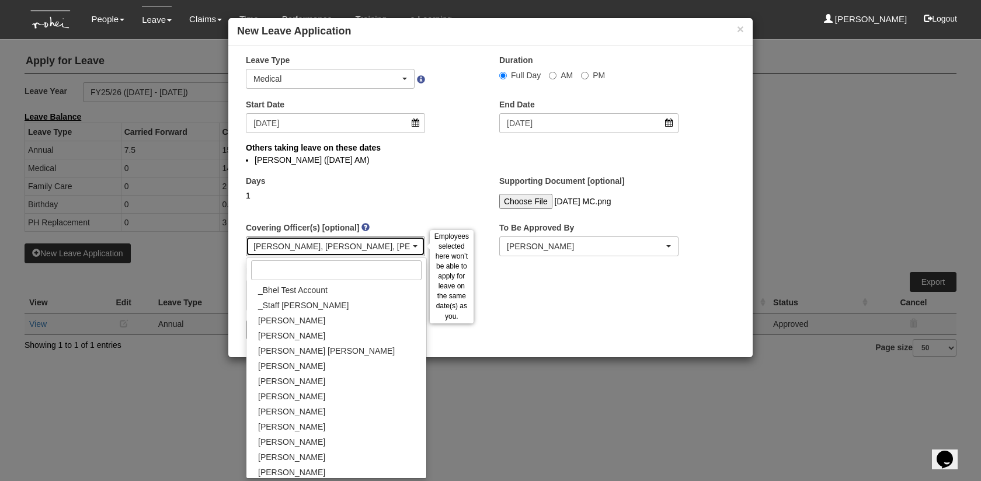
click at [358, 246] on div "Miguel Velasquez, Rayza Gardon, Valerie Chui" at bounding box center [331, 246] width 157 height 12
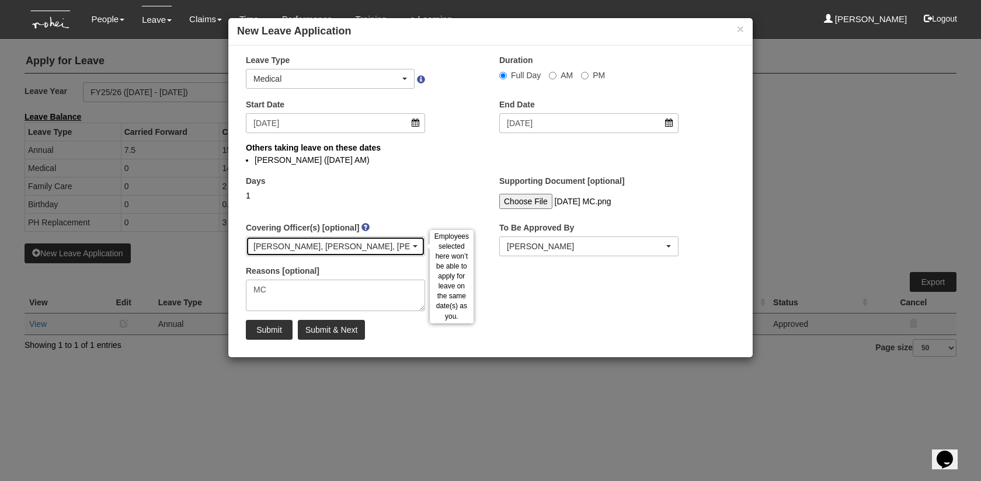
click at [358, 246] on div "Miguel Velasquez, Rayza Gardon, Valerie Chui" at bounding box center [331, 246] width 157 height 12
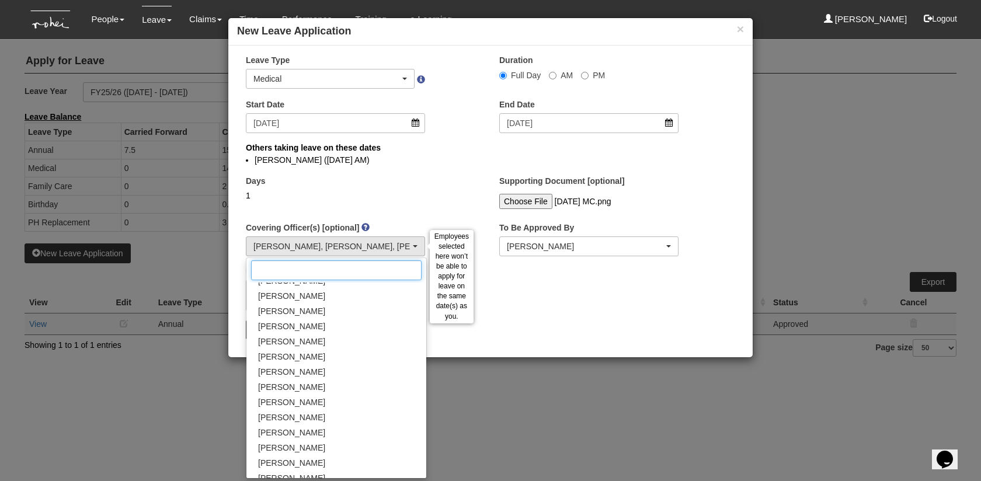
scroll to position [700, 0]
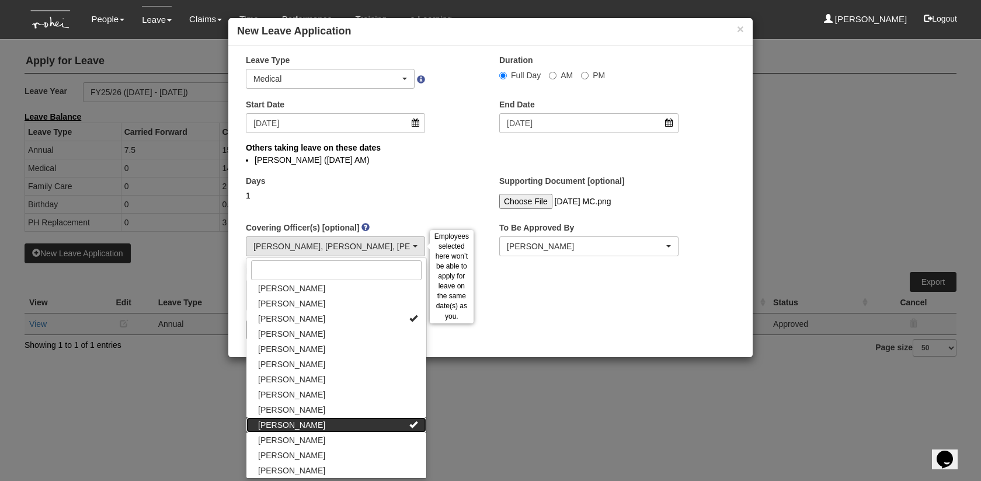
click at [337, 426] on link "Valerie Chui" at bounding box center [336, 424] width 180 height 15
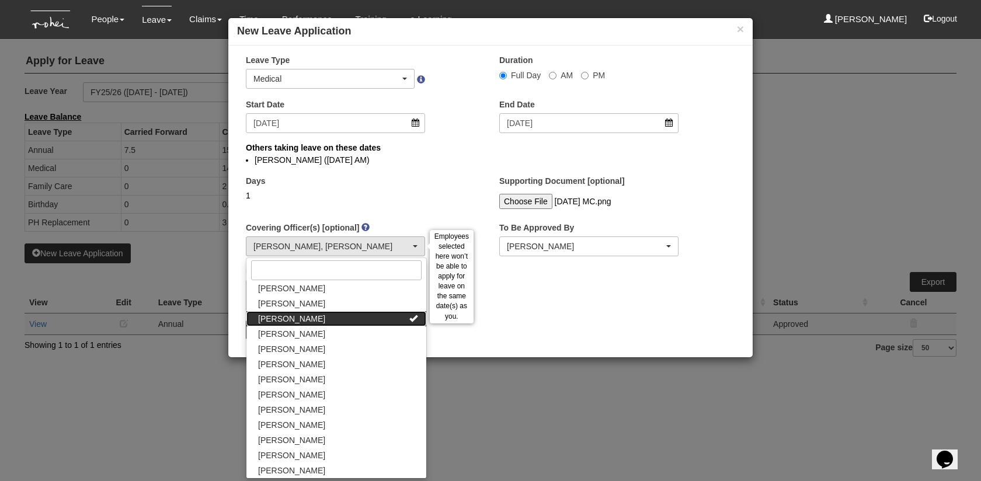
click at [306, 323] on span "Rayza Gardon" at bounding box center [291, 319] width 67 height 12
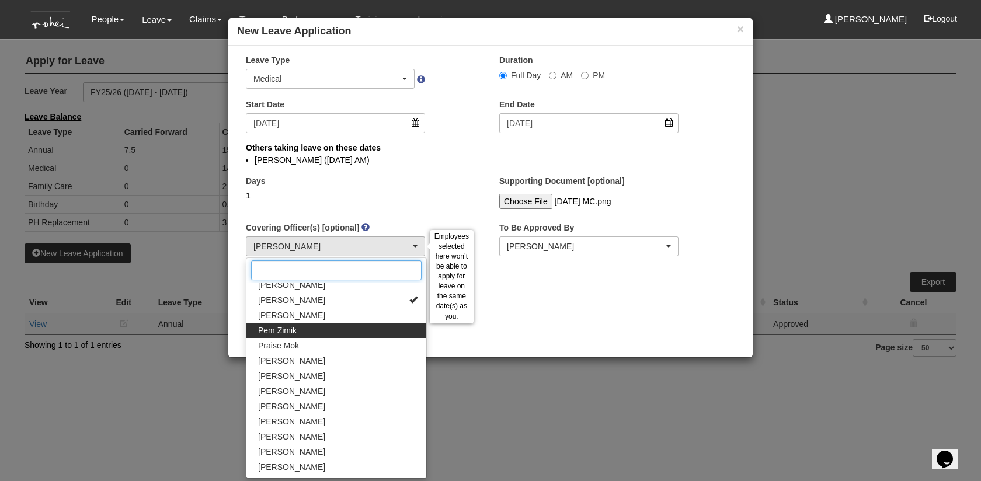
scroll to position [628, 0]
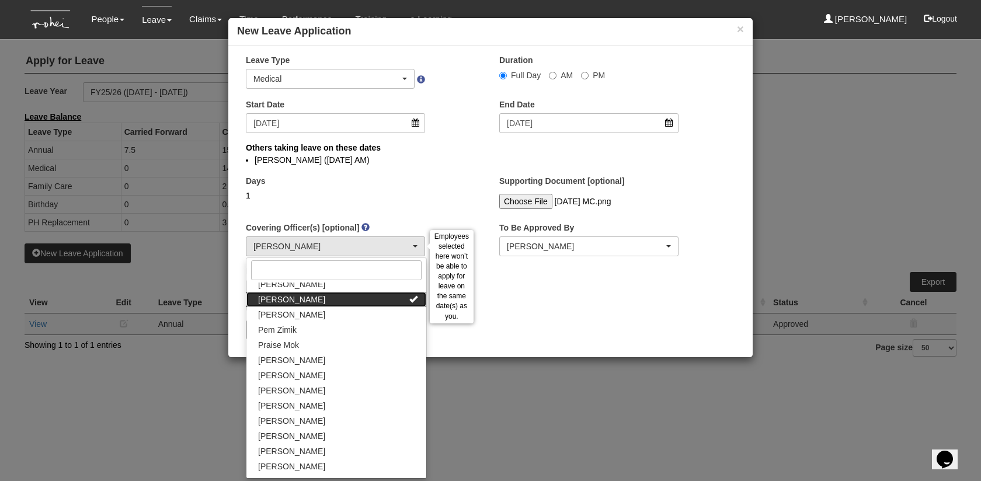
click at [290, 304] on span "Miguel Velasquez" at bounding box center [291, 300] width 67 height 12
select select
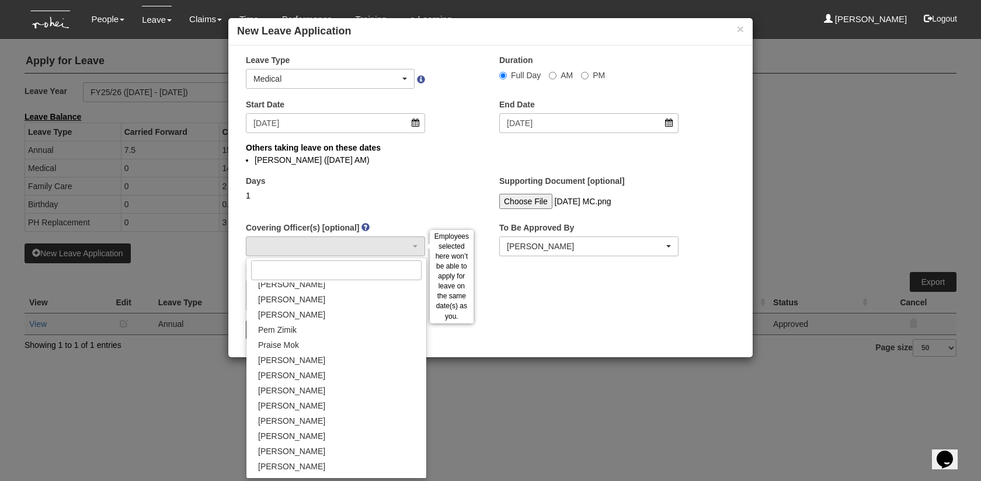
click at [340, 213] on div "Days 1" at bounding box center [363, 196] width 253 height 43
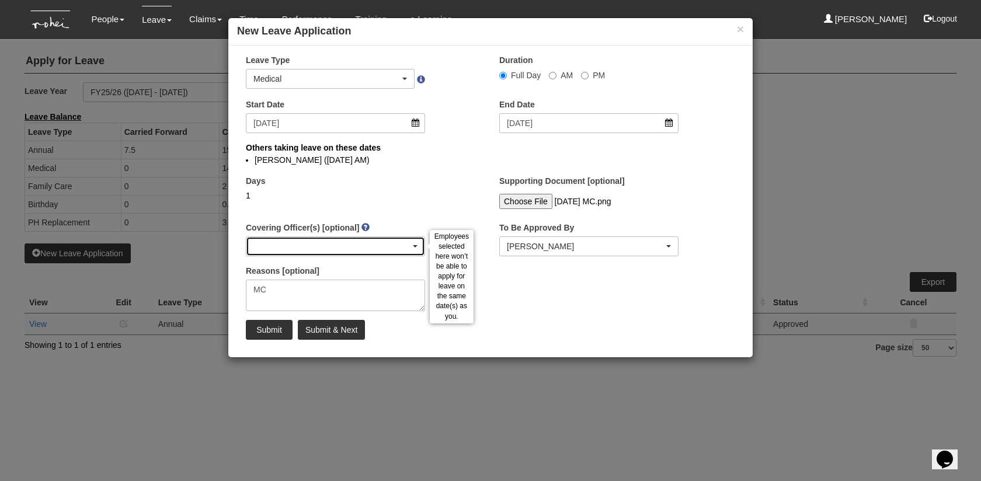
click at [338, 249] on div "button" at bounding box center [335, 246] width 178 height 19
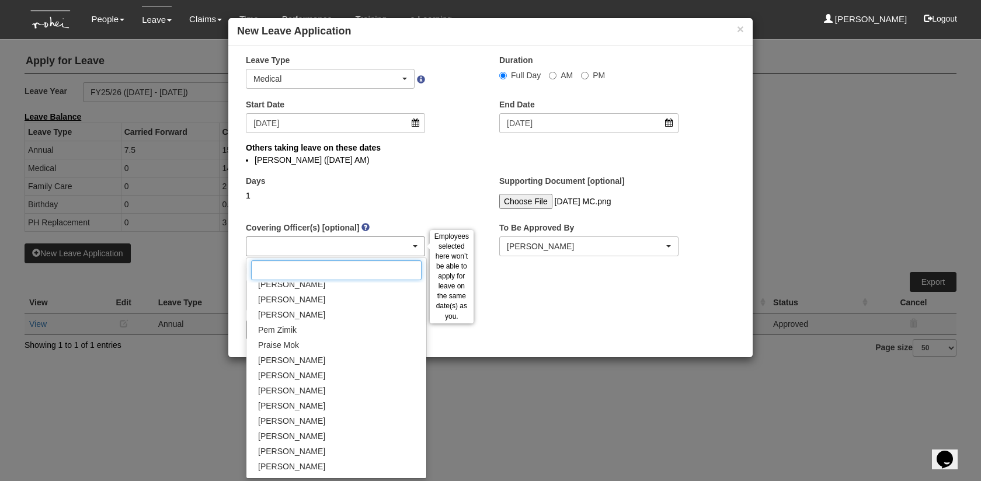
scroll to position [0, 0]
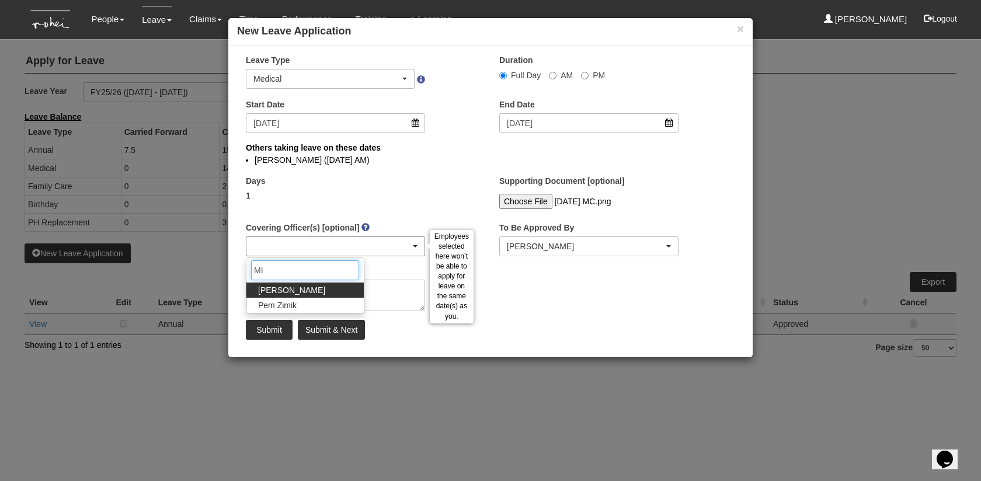
type input "MIG"
select select "6c7edb49-7ae9-4b9f-b850-86f1e0ad6dd3"
select select
type input "MIG"
click at [320, 283] on link "Miguel Velasquez" at bounding box center [304, 289] width 117 height 15
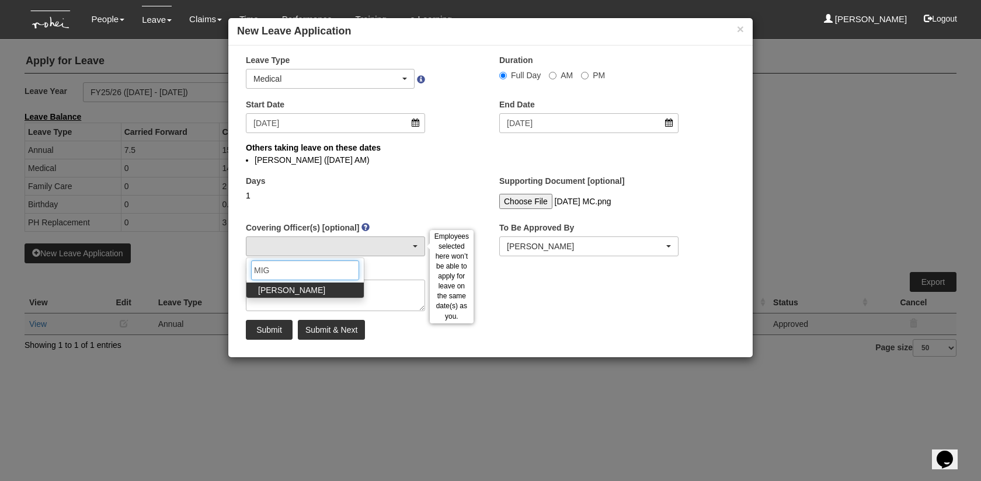
select select "6c7edb49-7ae9-4b9f-b850-86f1e0ad6dd3"
click at [344, 214] on div "Days 1" at bounding box center [363, 196] width 253 height 43
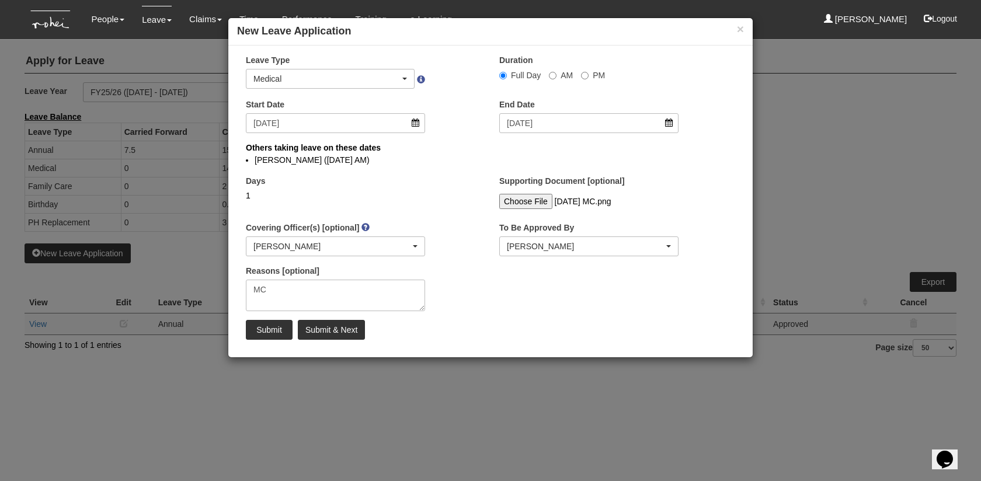
click at [399, 194] on div "1" at bounding box center [335, 196] width 179 height 12
click at [280, 326] on input "Submit" at bounding box center [269, 330] width 47 height 20
select select "1"
select select
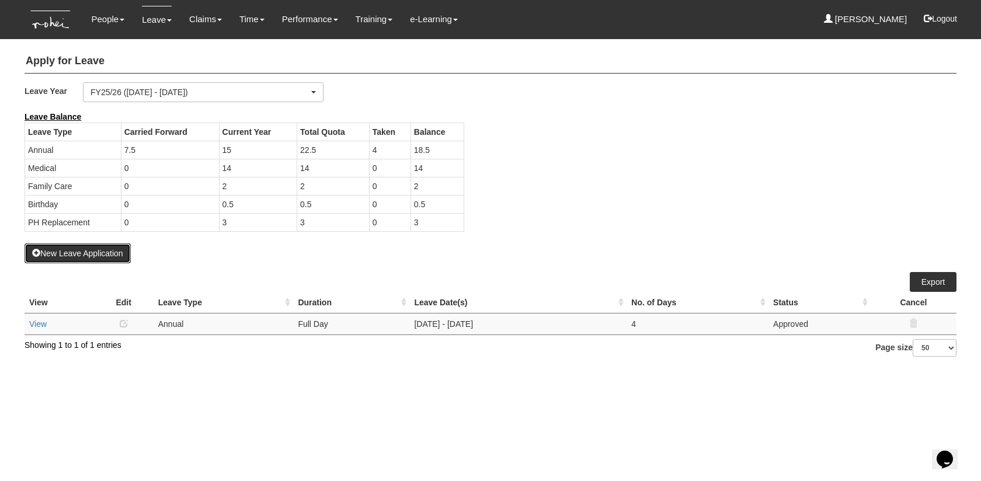
select select "50"
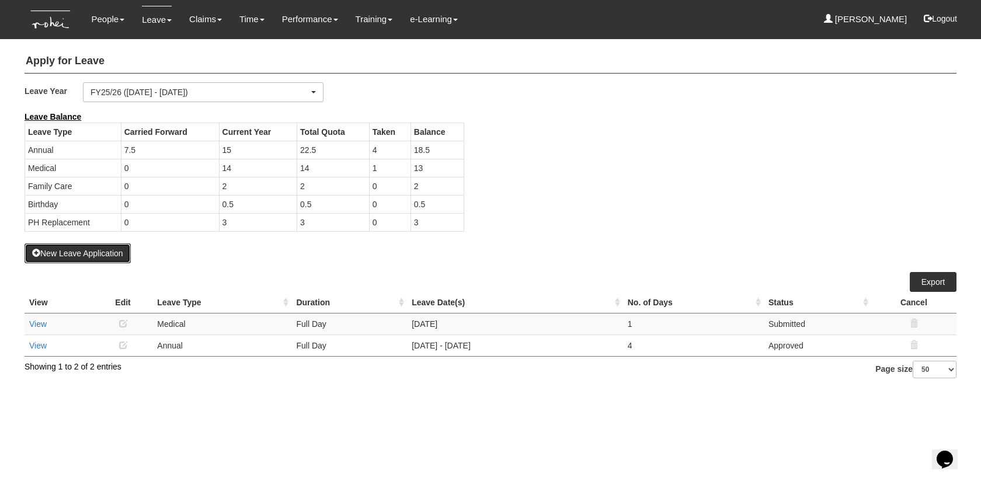
click at [128, 256] on button "New Leave Application" at bounding box center [78, 253] width 106 height 20
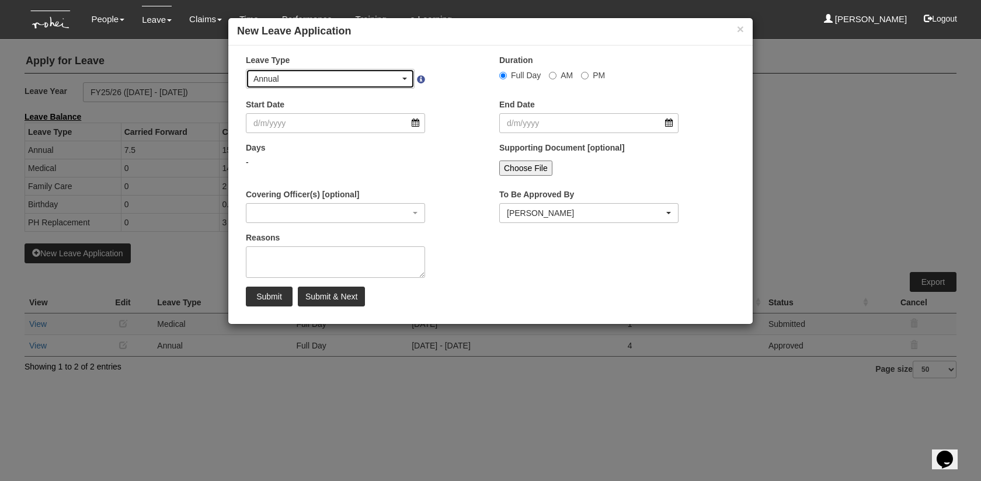
click at [295, 70] on div "Annual" at bounding box center [330, 78] width 168 height 19
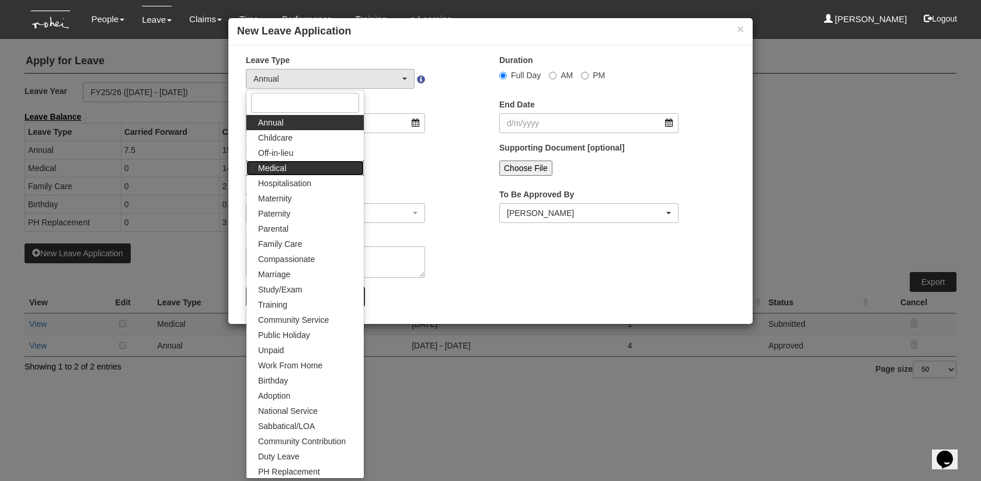
click at [298, 170] on link "Medical" at bounding box center [304, 168] width 117 height 15
select select "4"
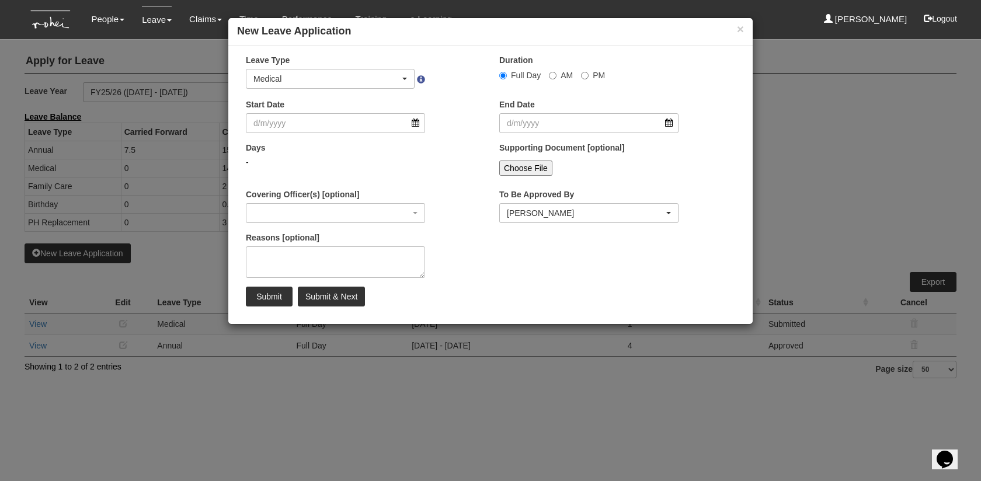
click at [310, 113] on div "Start Date" at bounding box center [335, 116] width 197 height 34
click at [310, 132] on input "Start Date" at bounding box center [335, 123] width 179 height 20
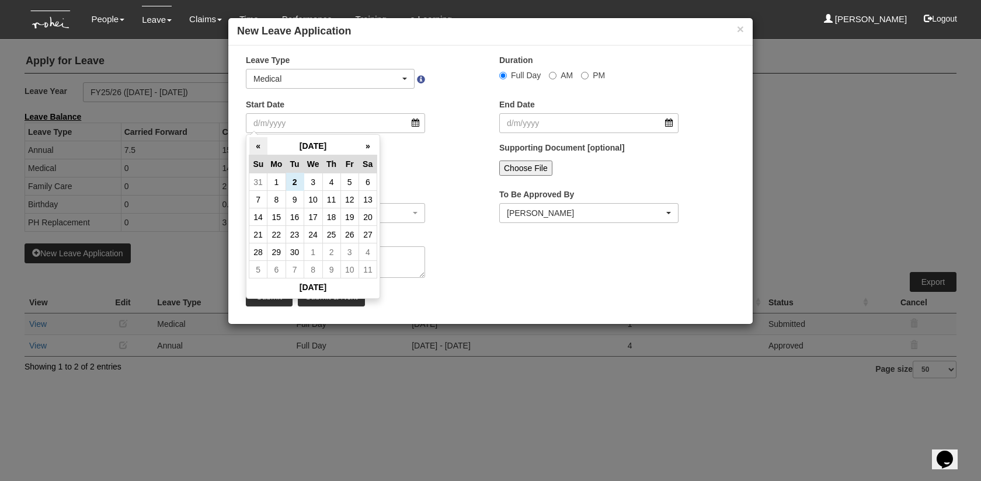
click at [261, 145] on th "«" at bounding box center [258, 146] width 18 height 18
click at [347, 247] on td "29" at bounding box center [349, 252] width 18 height 18
type input "29/8/2025"
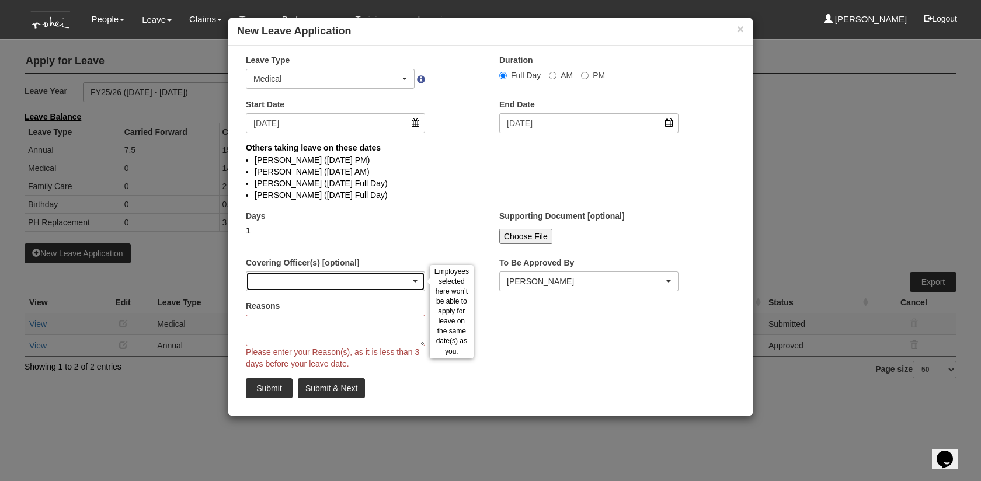
click at [343, 288] on div "button" at bounding box center [335, 281] width 178 height 19
click at [333, 286] on div "button" at bounding box center [335, 281] width 178 height 19
click at [358, 280] on div "button" at bounding box center [335, 281] width 178 height 19
click at [369, 331] on textarea "Reasons" at bounding box center [335, 331] width 179 height 32
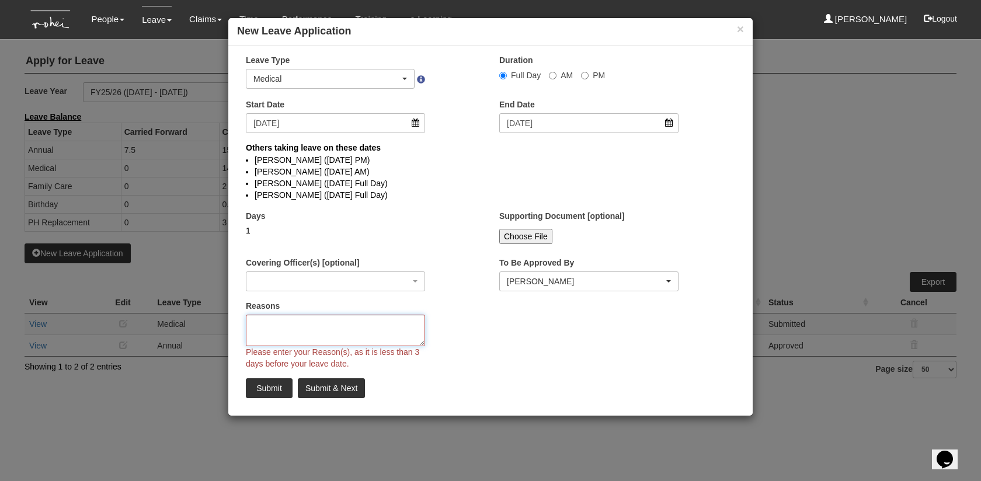
select select
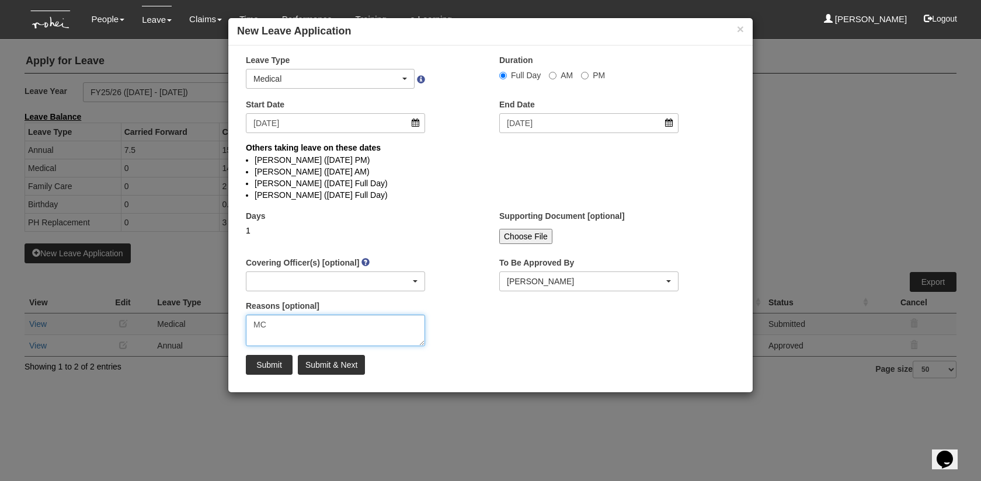
type textarea "MC"
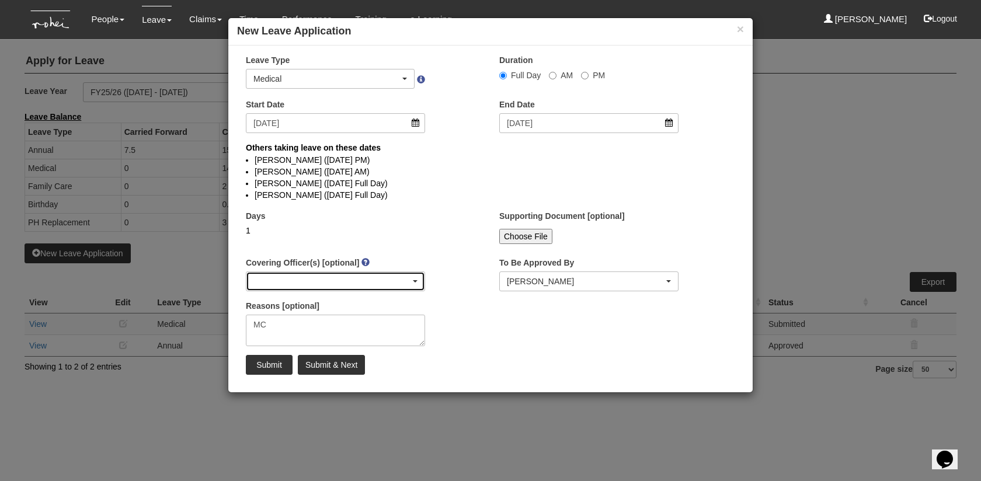
click at [328, 284] on div "button" at bounding box center [335, 281] width 178 height 19
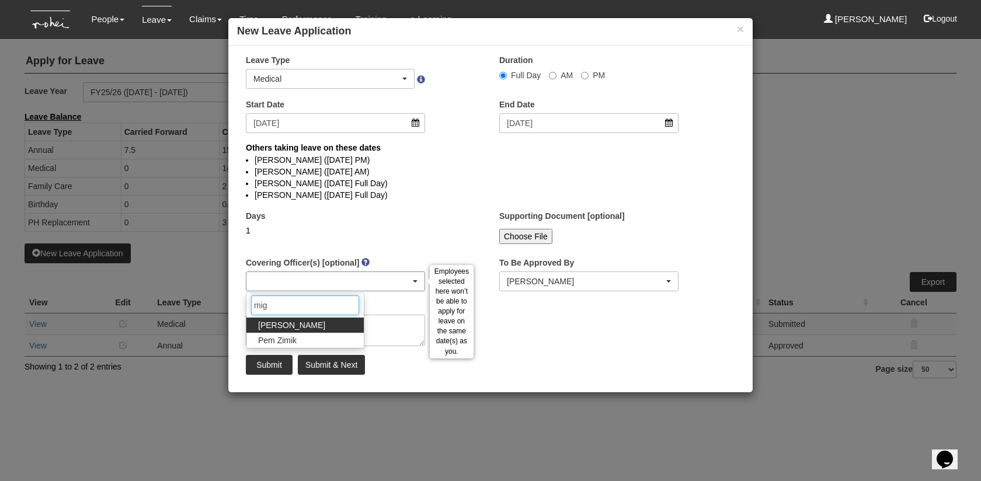
type input "migu"
select select "6c7edb49-7ae9-4b9f-b850-86f1e0ad6dd3"
select select
type input "migu"
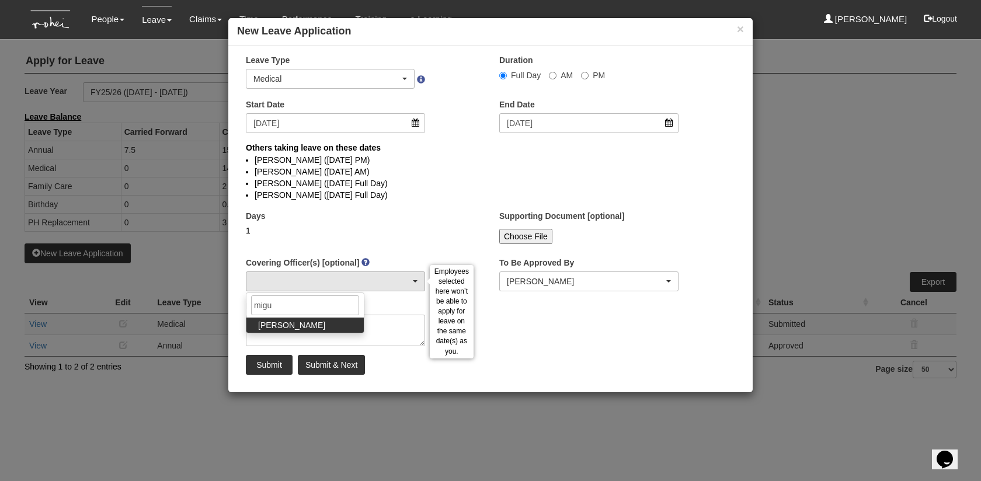
click at [297, 324] on span "Miguel Velasquez" at bounding box center [291, 325] width 67 height 12
select select "6c7edb49-7ae9-4b9f-b850-86f1e0ad6dd3"
click at [272, 363] on input "Submit" at bounding box center [269, 365] width 47 height 20
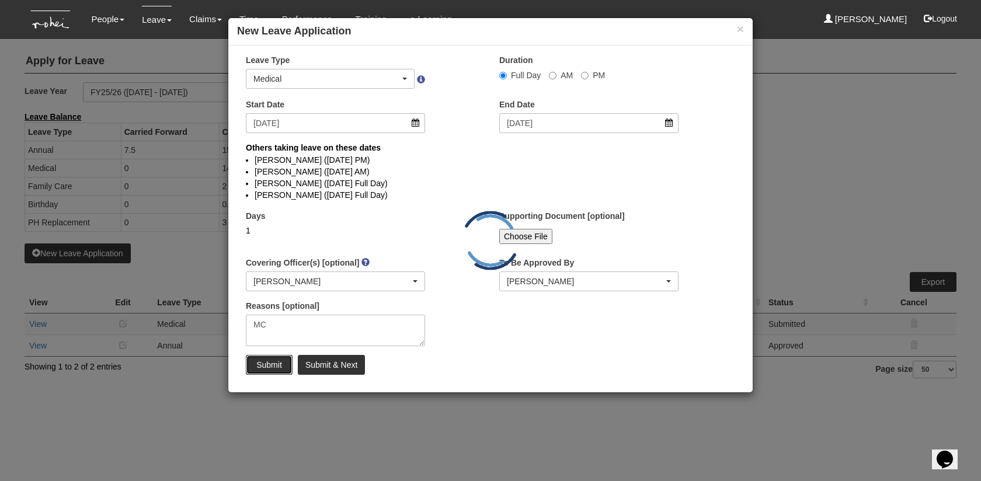
select select "1"
select select
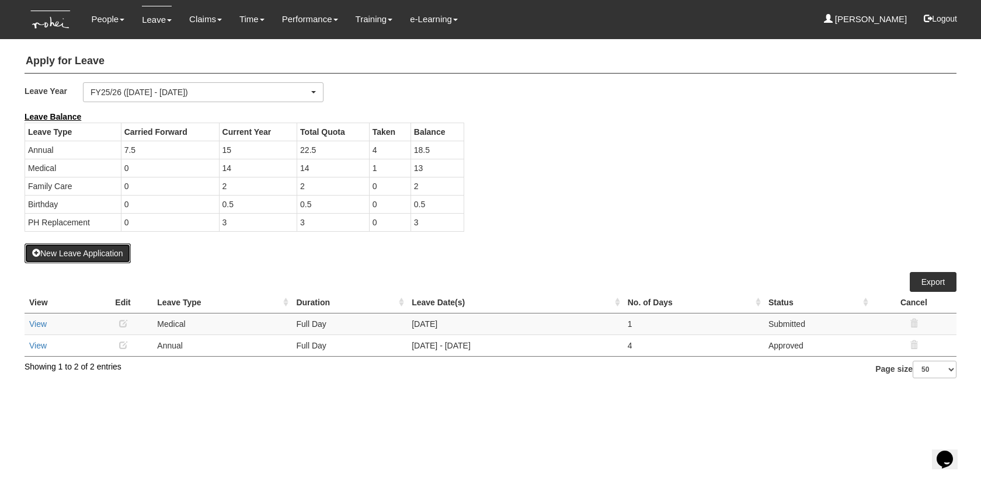
click at [106, 257] on button "New Leave Application" at bounding box center [78, 253] width 106 height 20
select select "50"
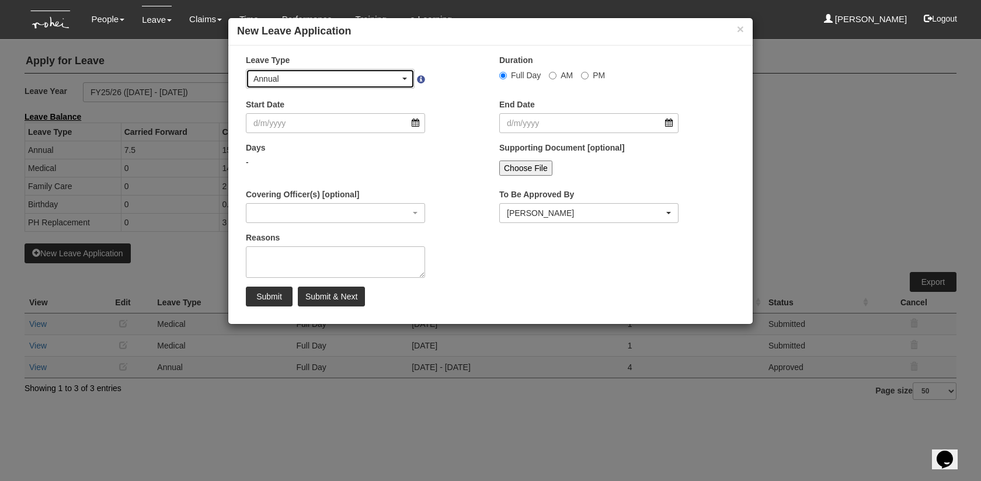
click at [275, 82] on div "Annual" at bounding box center [326, 79] width 147 height 12
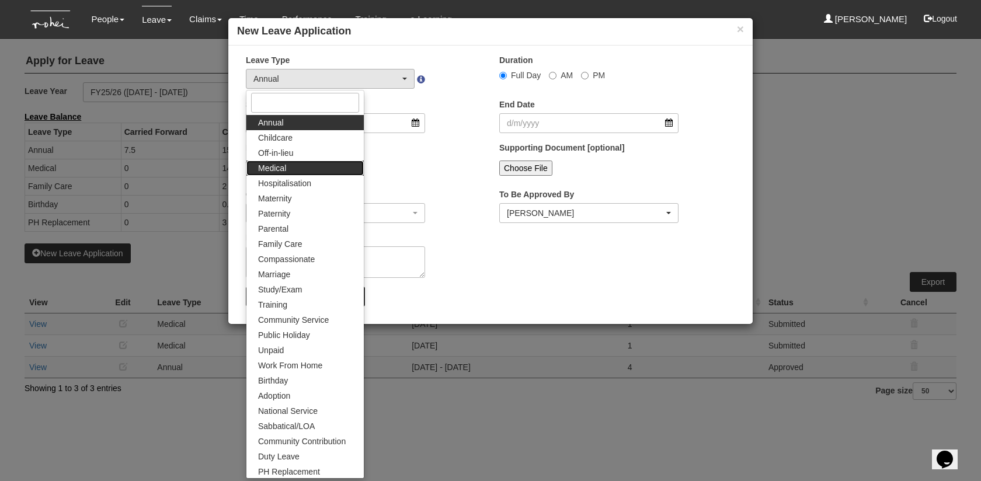
click at [292, 168] on link "Medical" at bounding box center [304, 168] width 117 height 15
select select "4"
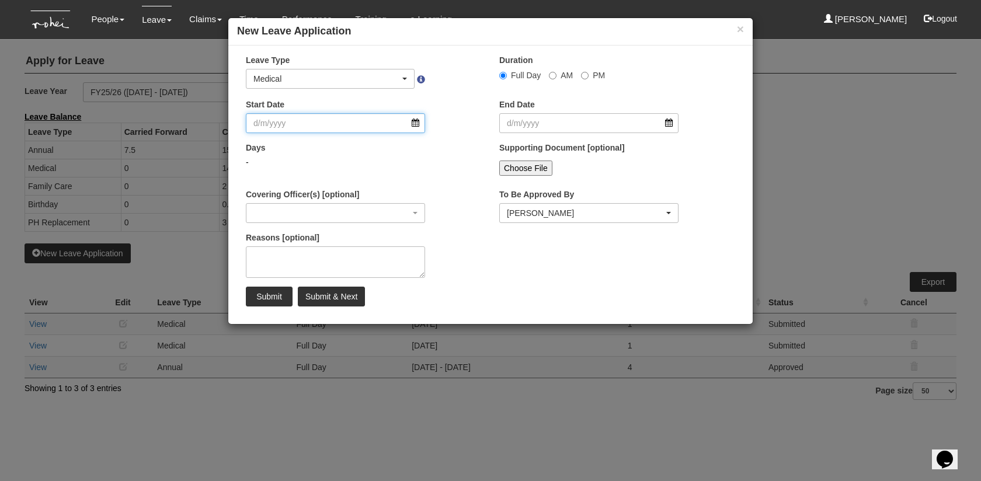
click at [271, 129] on input "Start Date" at bounding box center [335, 123] width 179 height 20
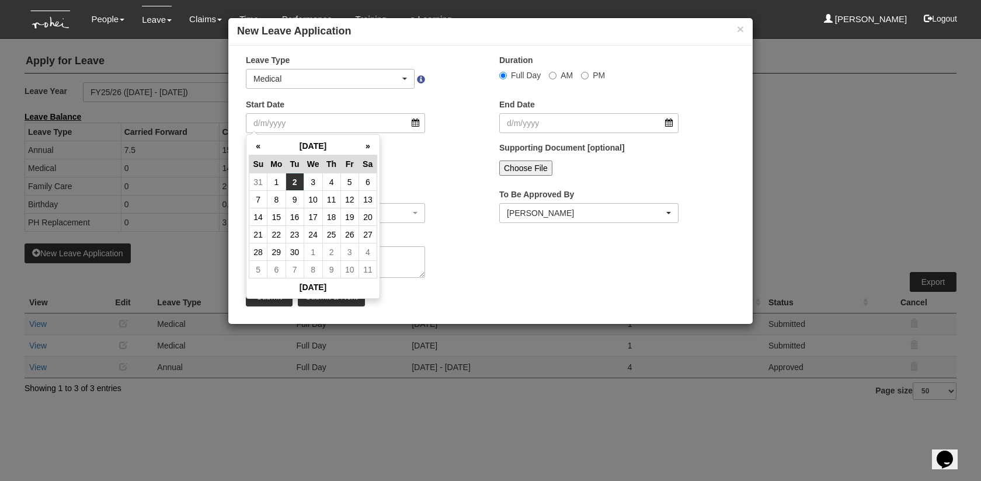
click at [297, 183] on td "2" at bounding box center [294, 182] width 18 height 18
type input "[DATE]"
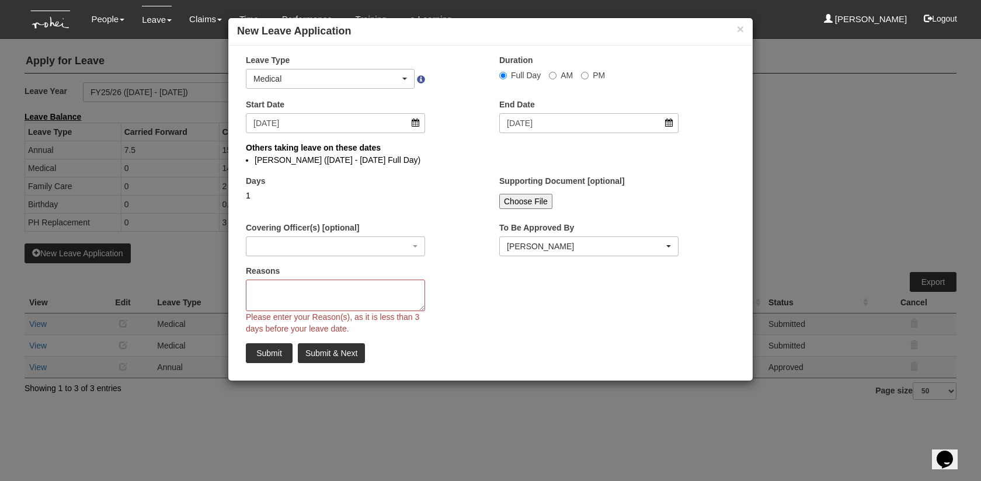
select select
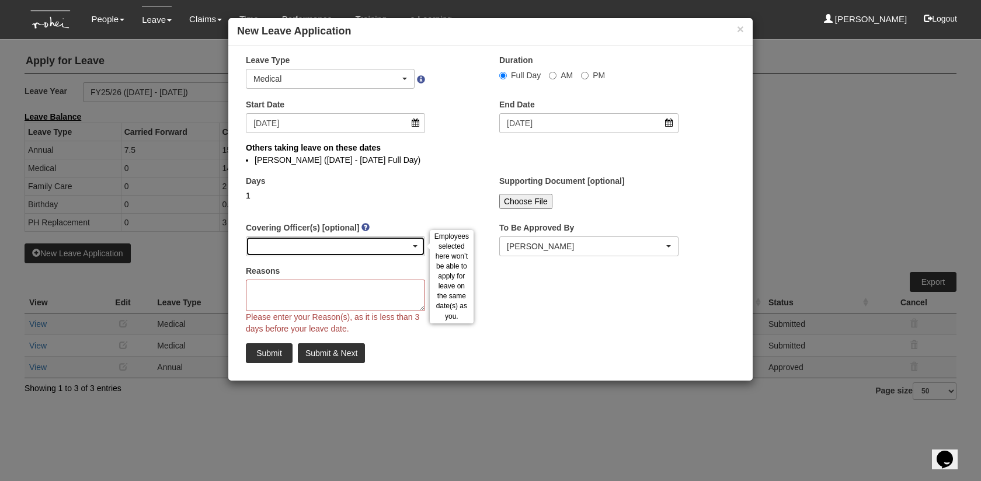
click at [315, 253] on div "button" at bounding box center [335, 246] width 178 height 19
type input "migu"
click at [299, 293] on span "Miguel Velasquez" at bounding box center [291, 290] width 67 height 12
select select "6c7edb49-7ae9-4b9f-b850-86f1e0ad6dd3"
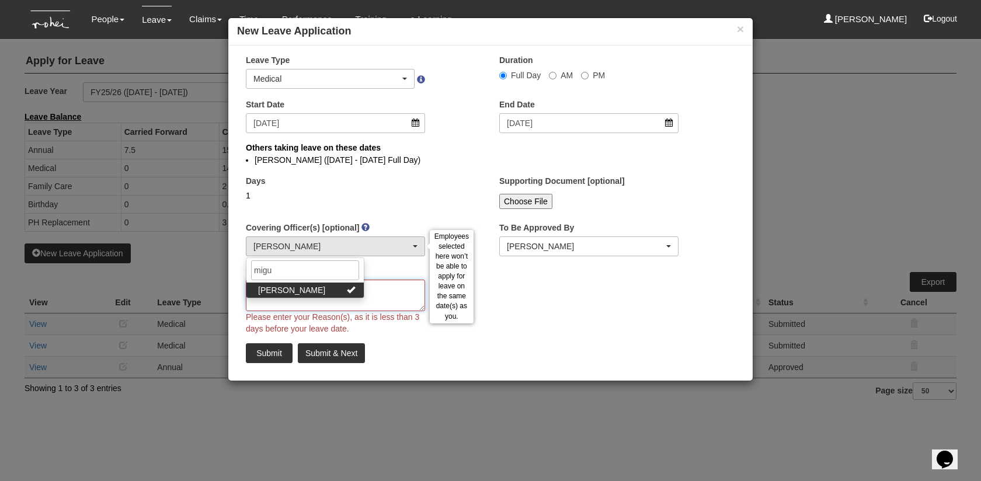
click at [301, 302] on textarea "Reasons" at bounding box center [335, 296] width 179 height 32
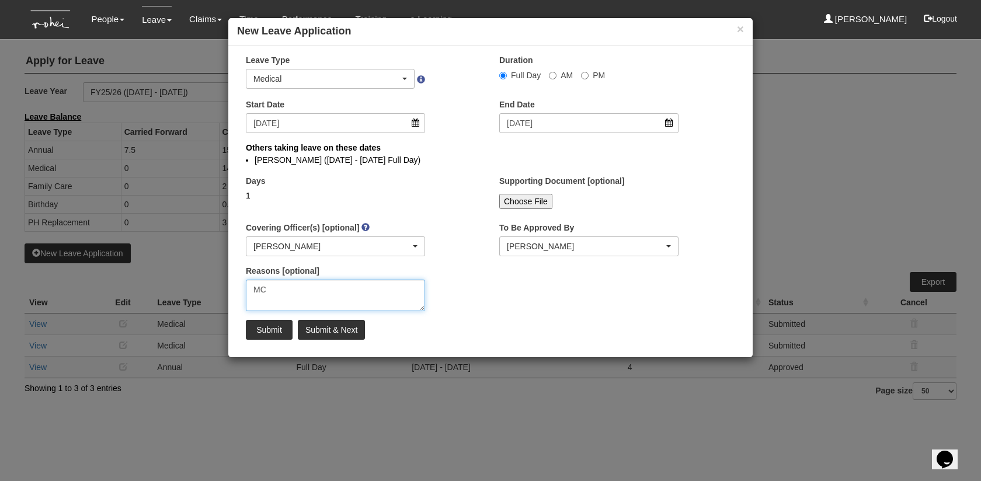
type textarea "MC"
click at [272, 333] on input "Submit" at bounding box center [269, 330] width 47 height 20
select select "1"
select select
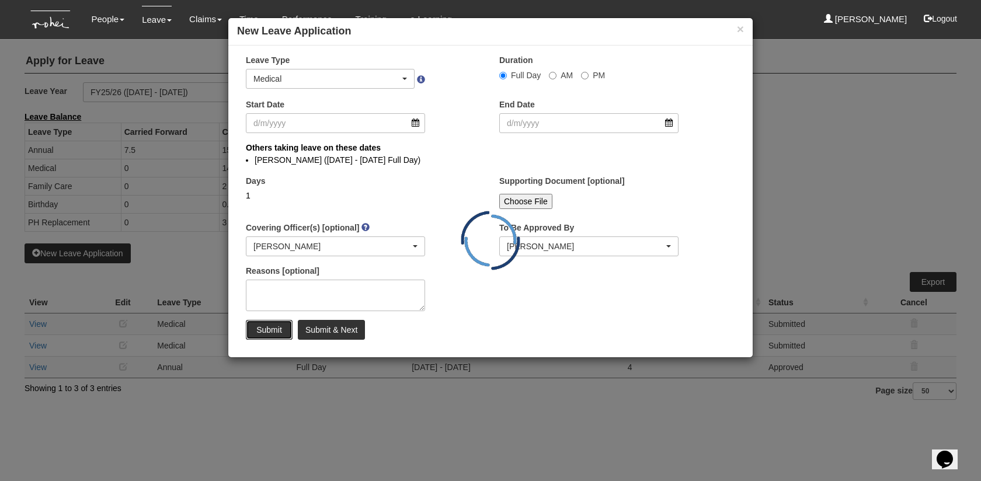
select select "50"
